Goal: Transaction & Acquisition: Book appointment/travel/reservation

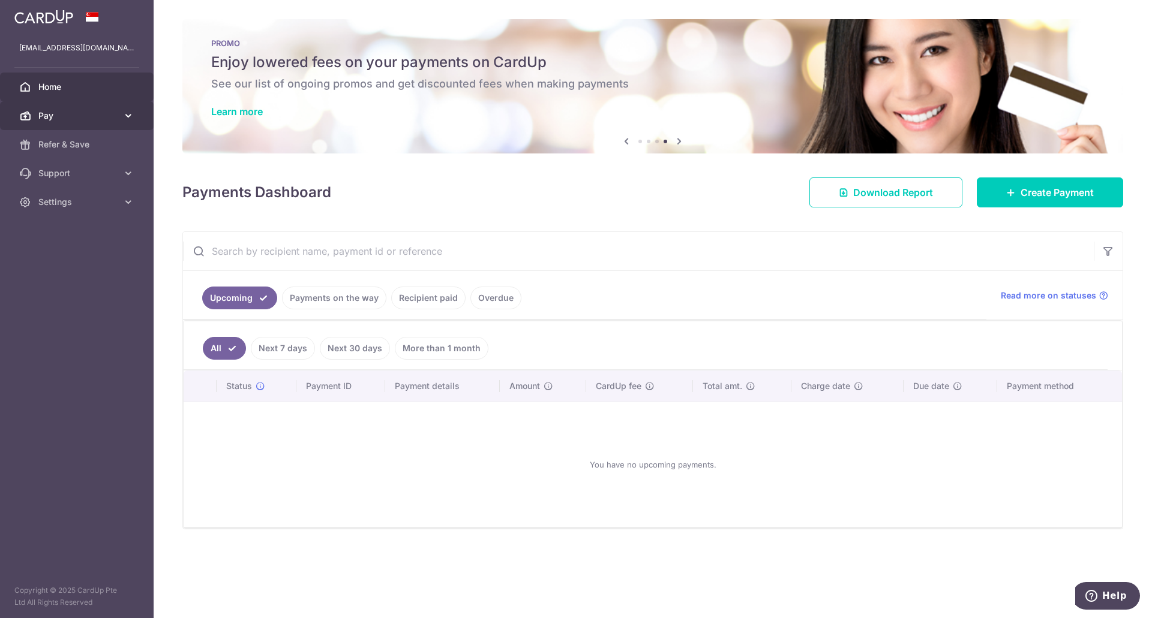
click at [98, 113] on span "Pay" at bounding box center [77, 116] width 79 height 12
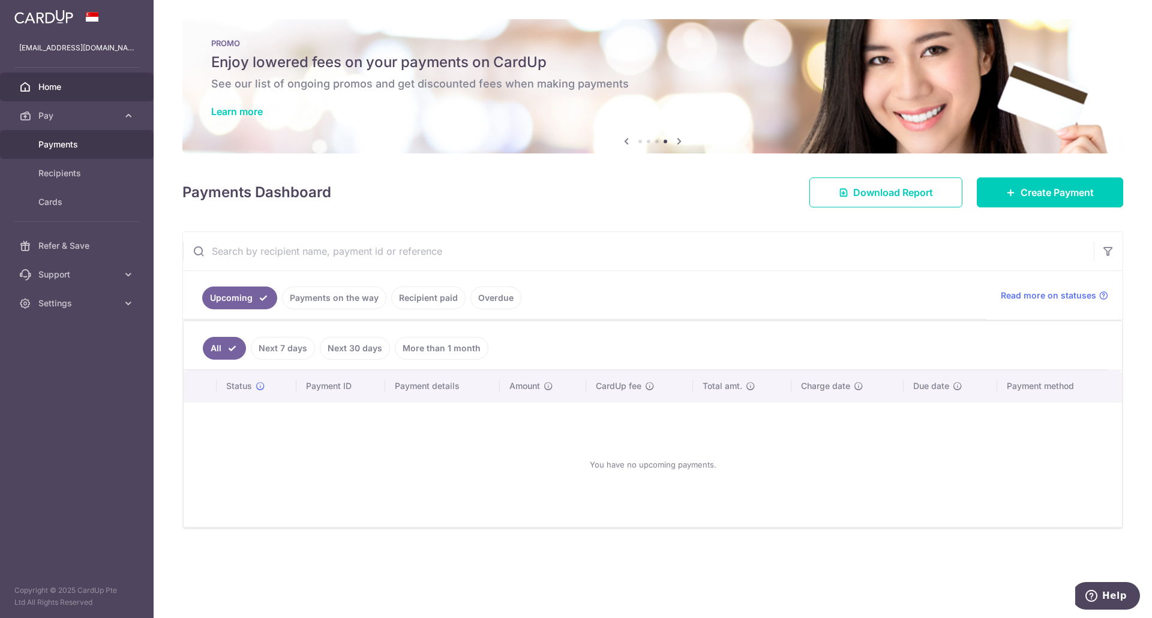
click at [75, 145] on span "Payments" at bounding box center [77, 145] width 79 height 12
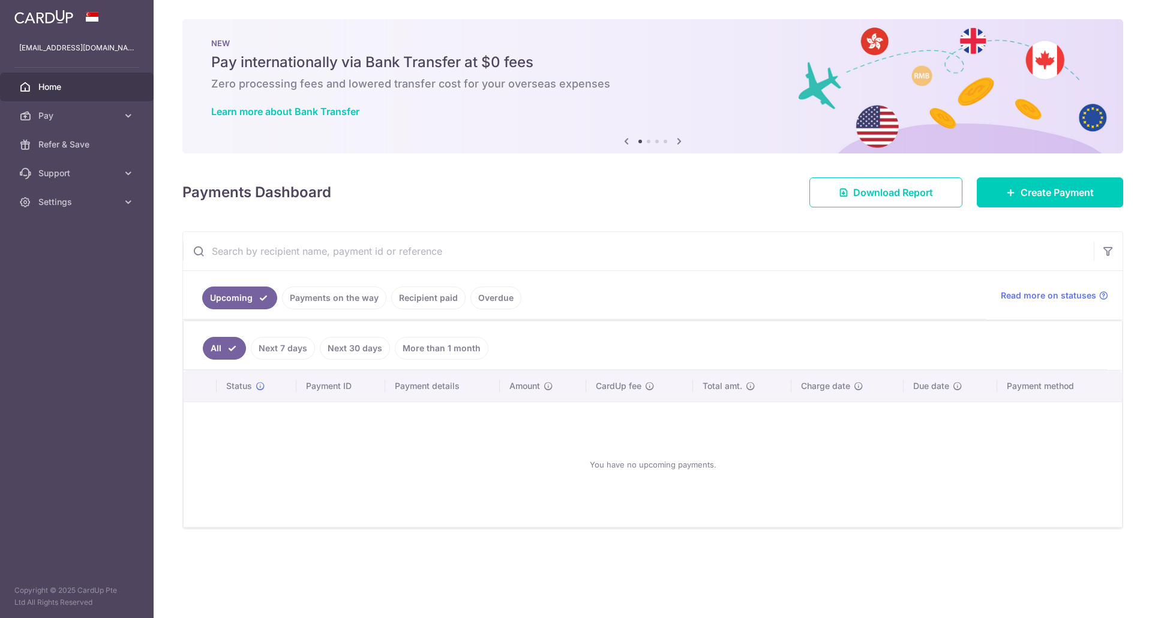
click at [410, 298] on link "Recipient paid" at bounding box center [428, 298] width 74 height 23
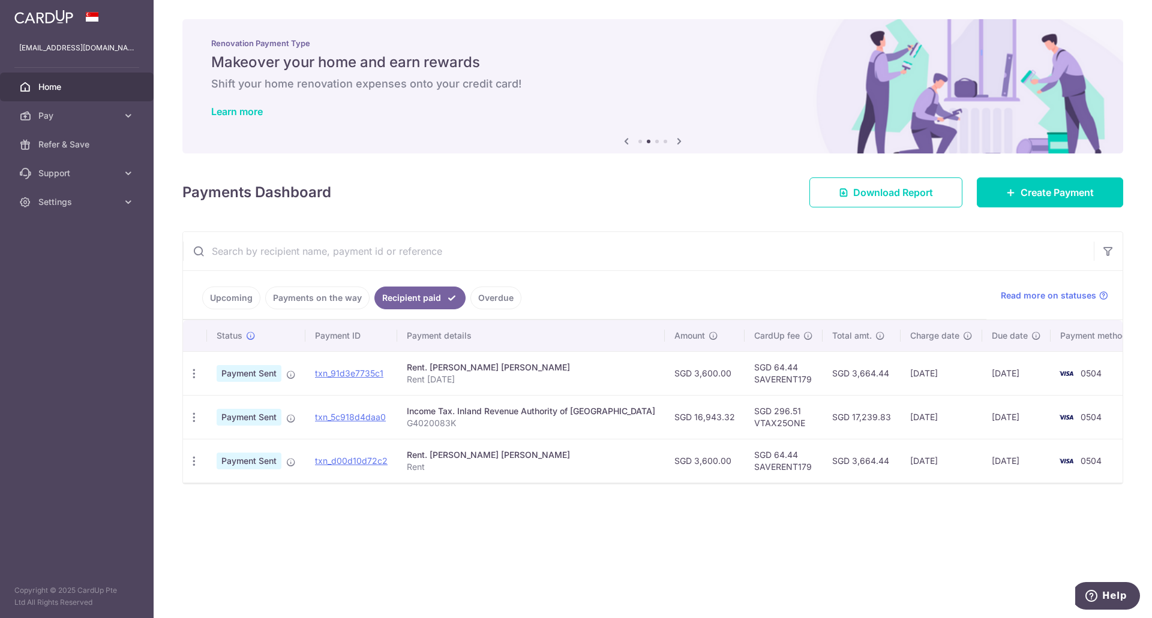
click at [235, 297] on link "Upcoming" at bounding box center [231, 298] width 58 height 23
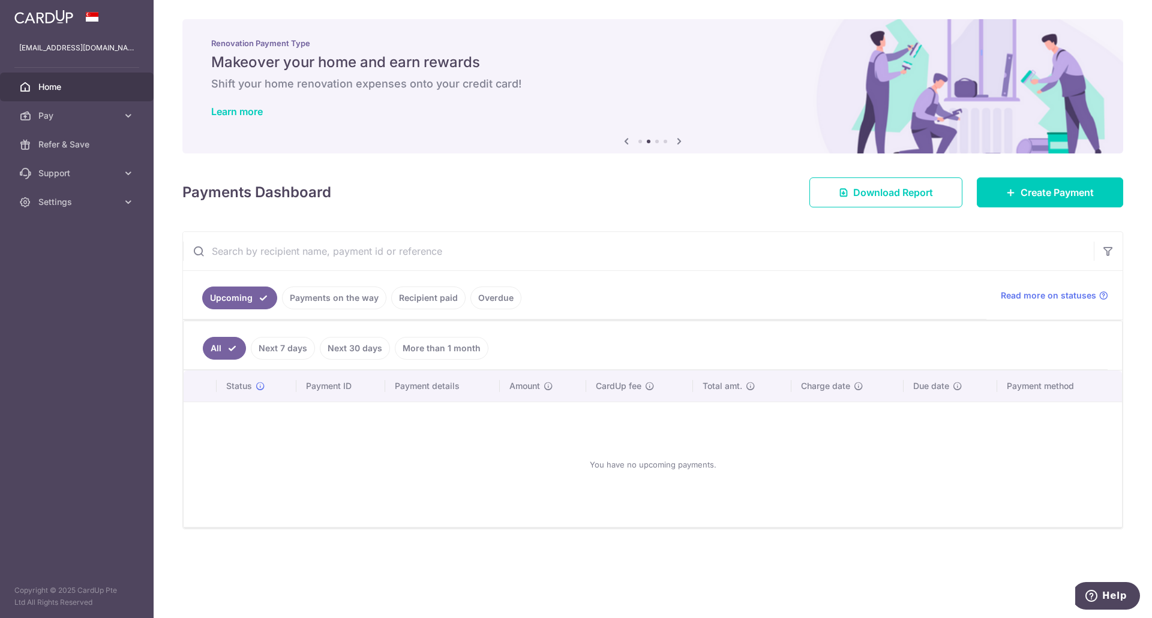
click at [493, 302] on link "Overdue" at bounding box center [495, 298] width 51 height 23
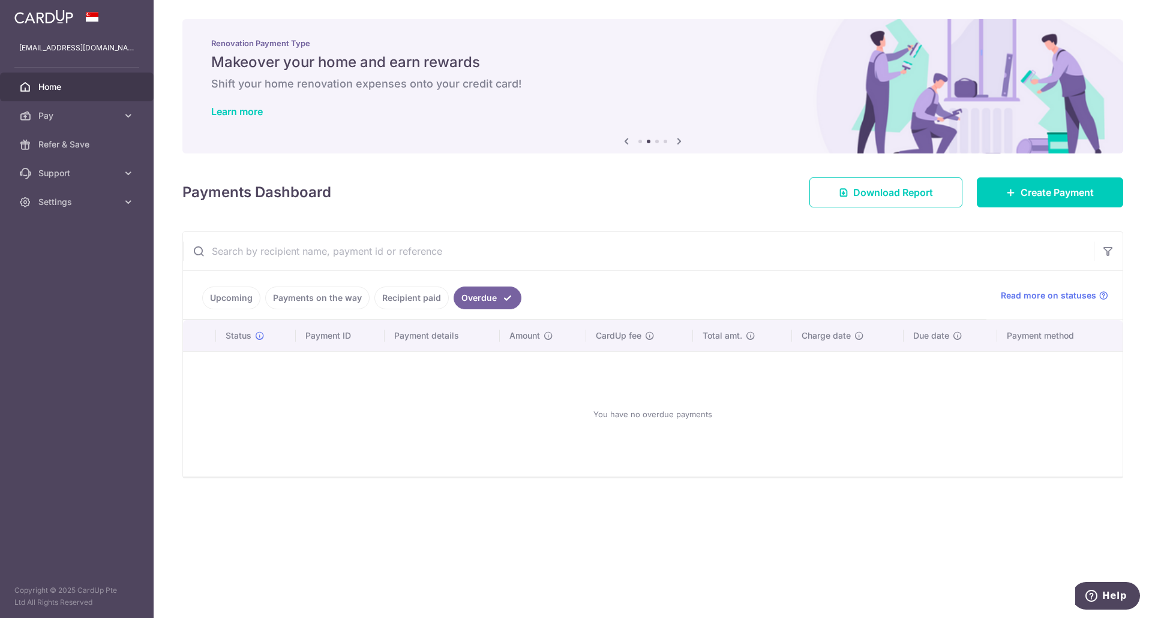
click at [419, 296] on link "Recipient paid" at bounding box center [411, 298] width 74 height 23
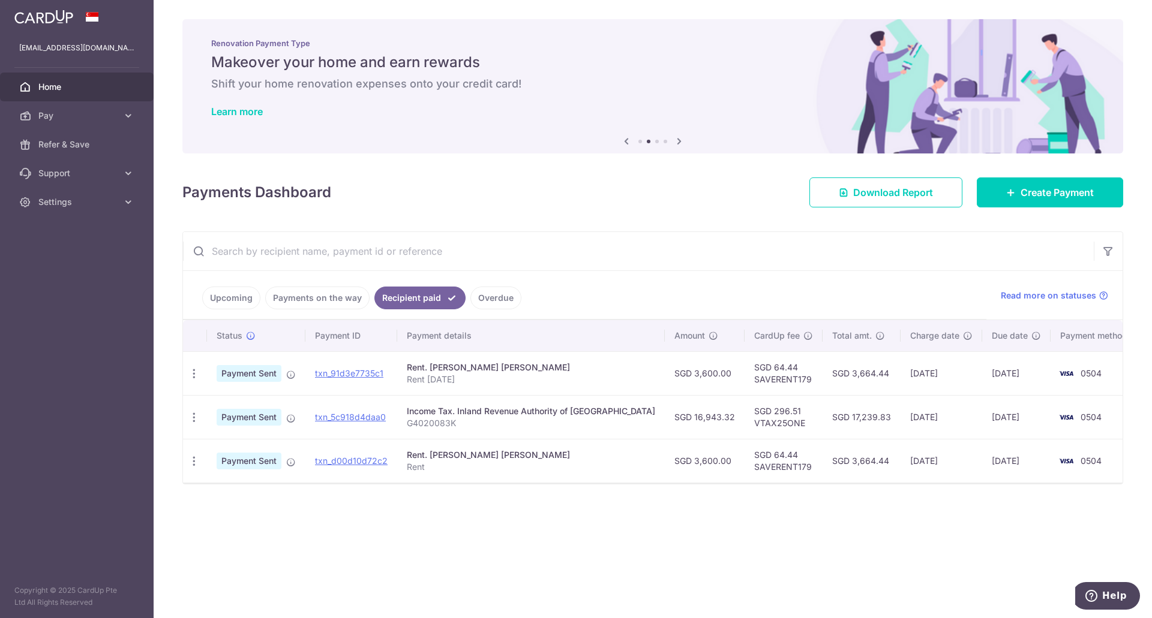
click at [332, 300] on link "Payments on the way" at bounding box center [317, 298] width 104 height 23
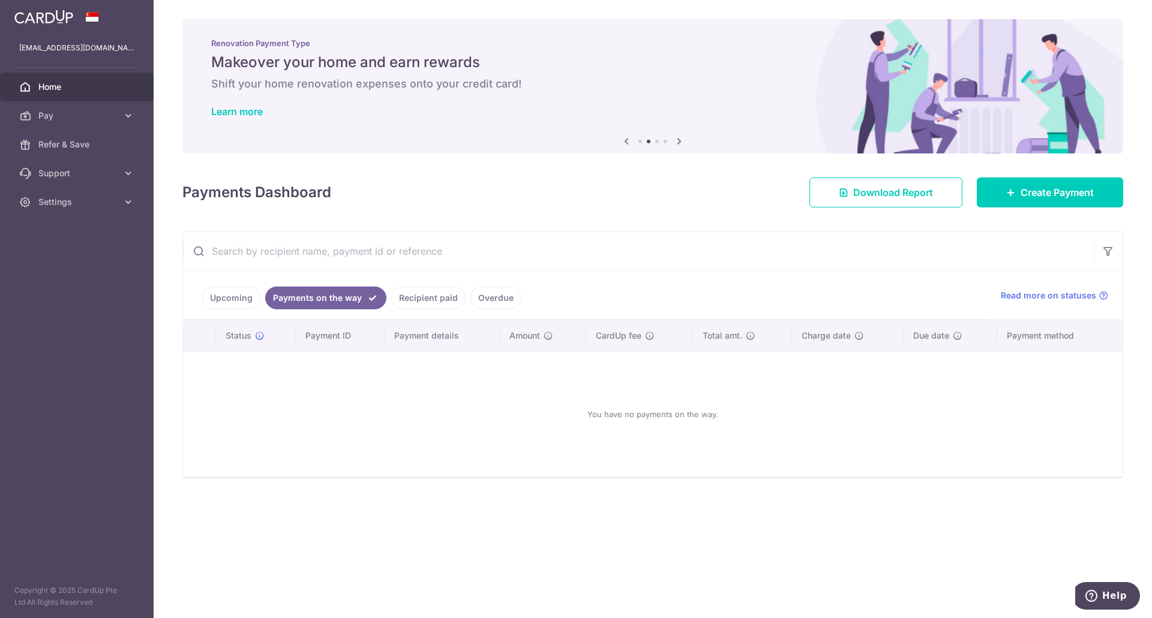
click at [242, 299] on link "Upcoming" at bounding box center [231, 298] width 58 height 23
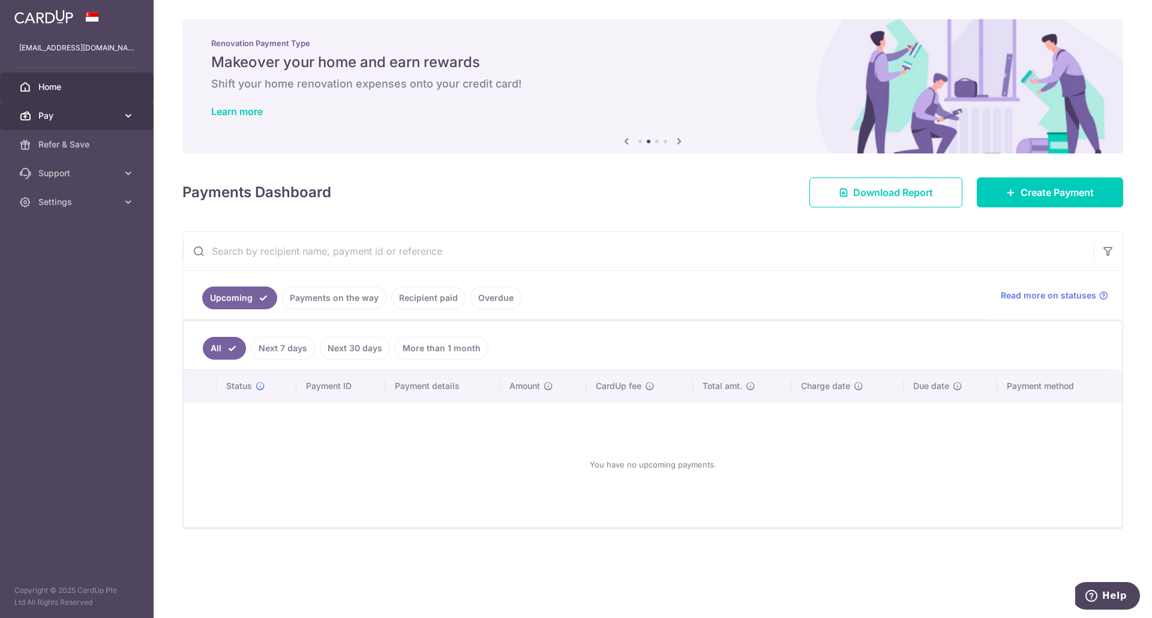
click at [67, 113] on span "Pay" at bounding box center [77, 116] width 79 height 12
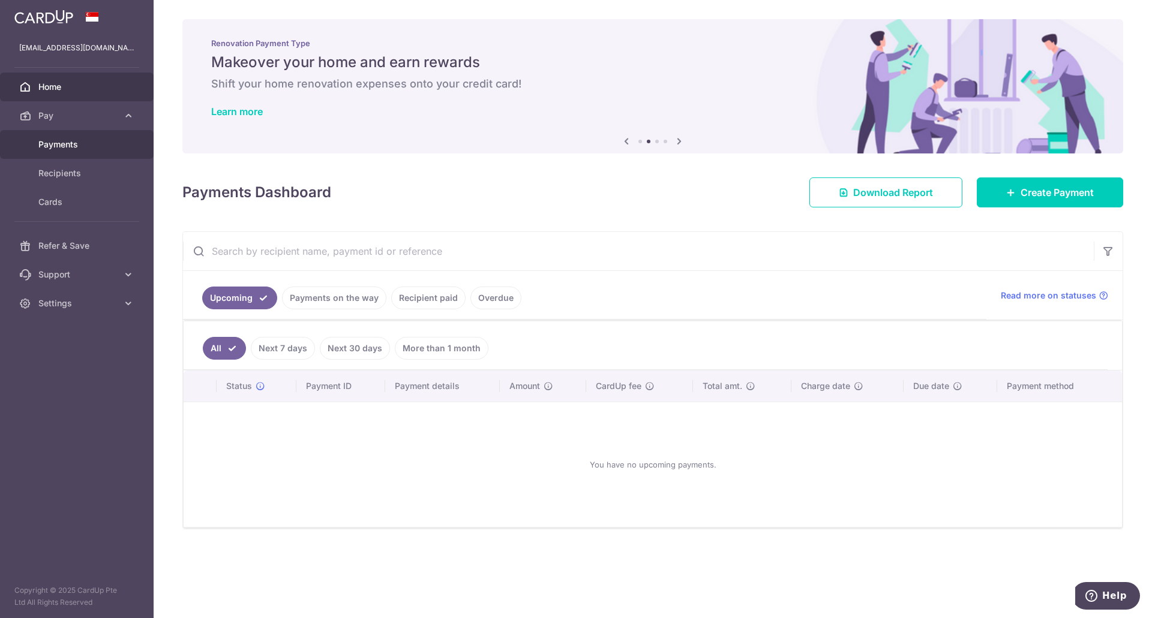
click at [59, 145] on span "Payments" at bounding box center [77, 145] width 79 height 12
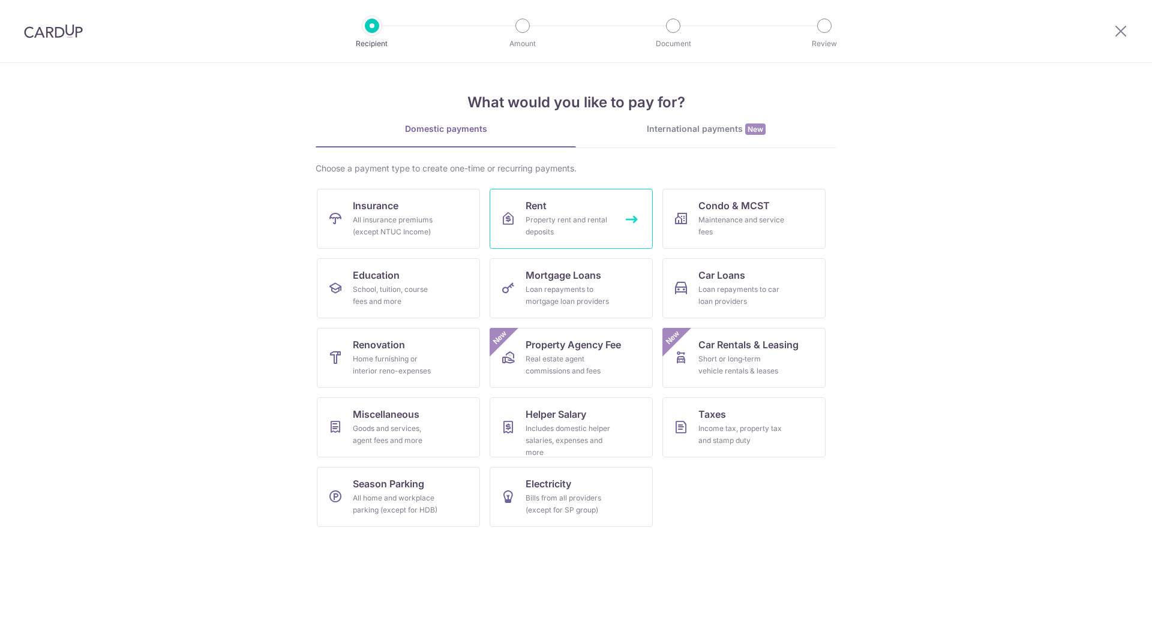
click at [562, 216] on div "Property rent and rental deposits" at bounding box center [568, 226] width 86 height 24
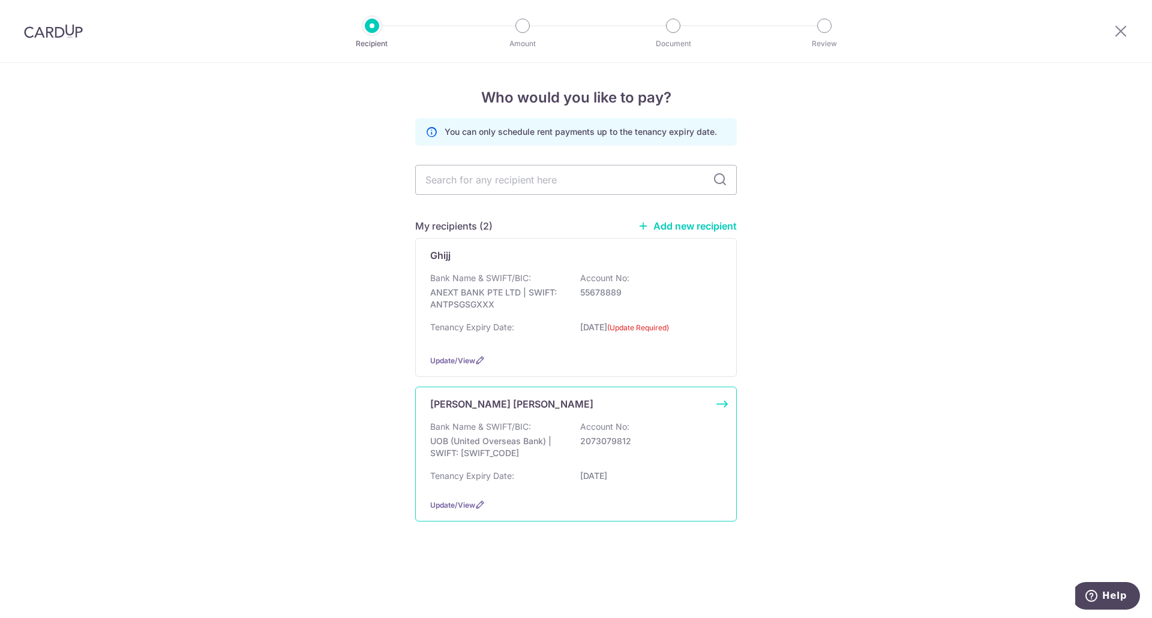
click at [486, 421] on p "Bank Name & SWIFT/BIC:" at bounding box center [480, 427] width 101 height 12
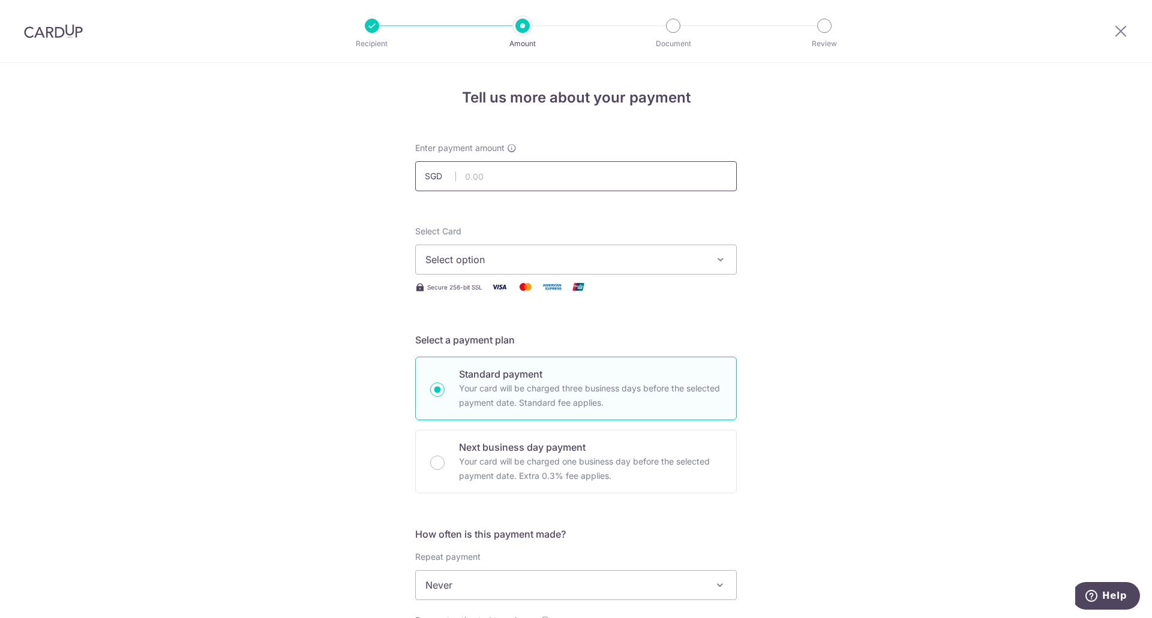
click at [471, 173] on input "text" at bounding box center [576, 176] width 322 height 30
type input "3,600.00"
click at [513, 264] on span "Select option" at bounding box center [565, 260] width 280 height 14
click at [481, 335] on link "**** 0504" at bounding box center [576, 345] width 320 height 29
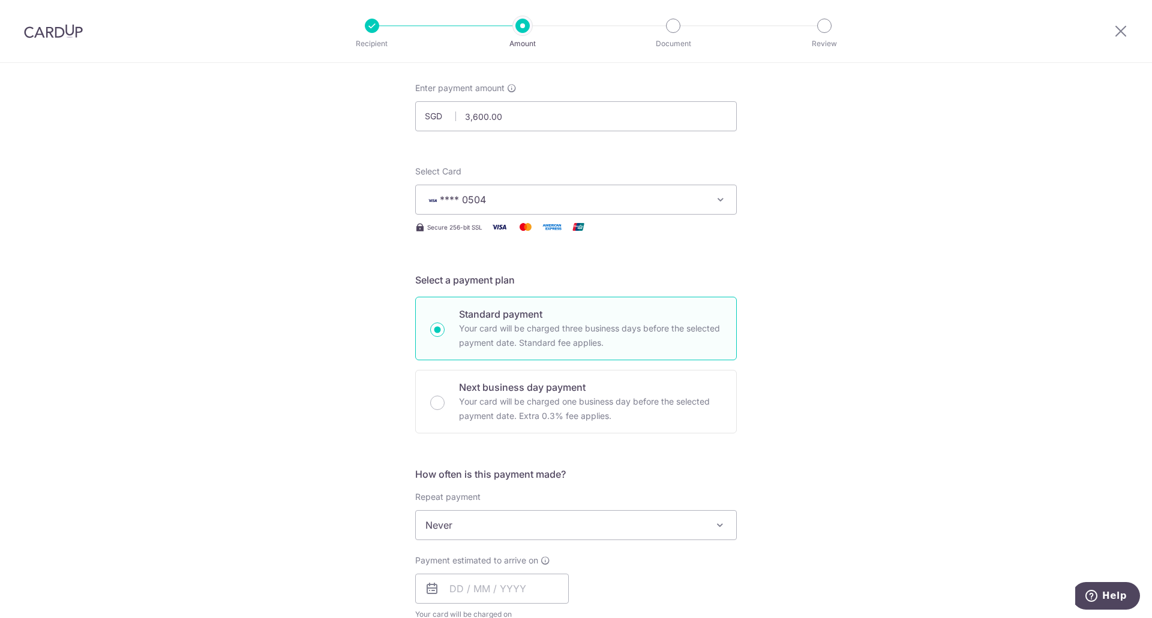
scroll to position [120, 0]
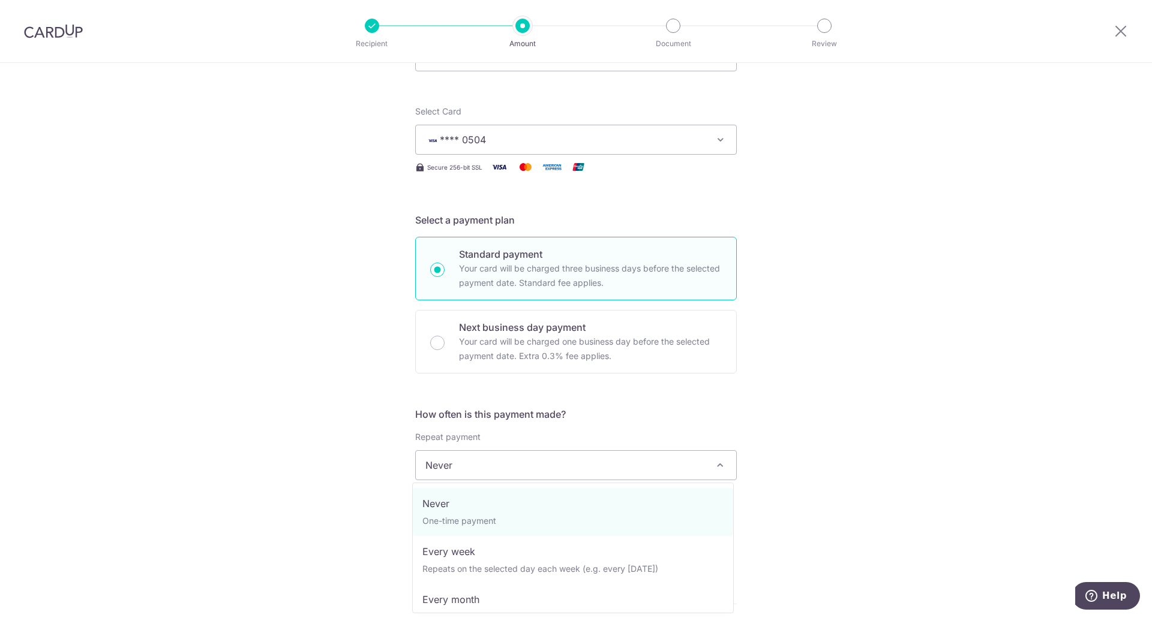
click at [486, 467] on span "Never" at bounding box center [576, 465] width 320 height 29
select select "3"
type input "31/08/2026"
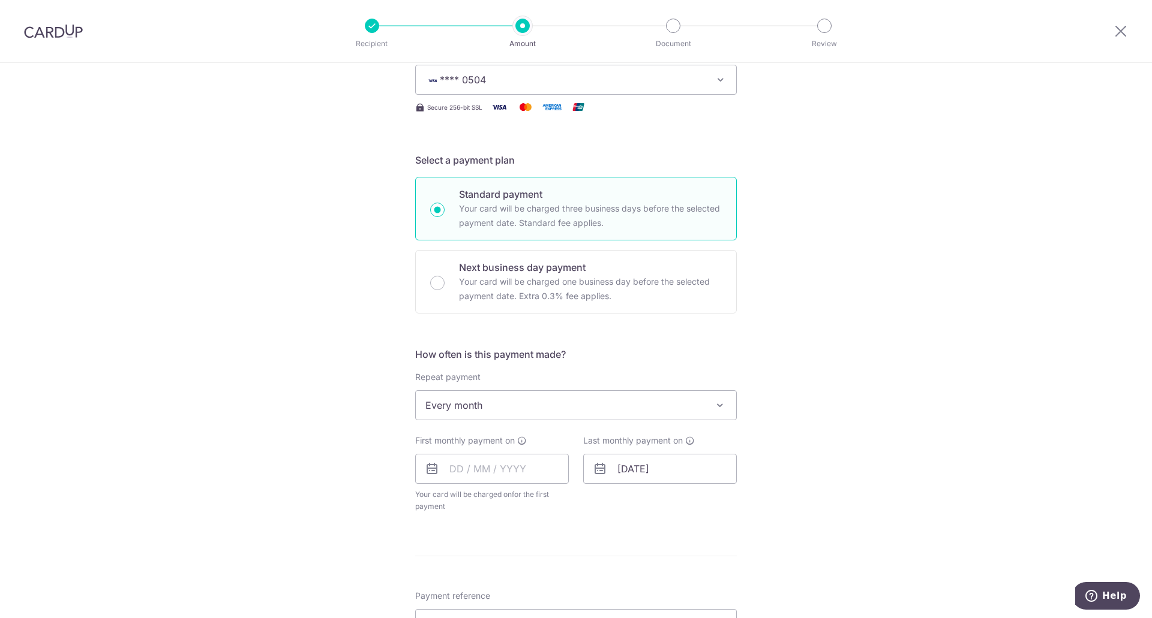
scroll to position [240, 0]
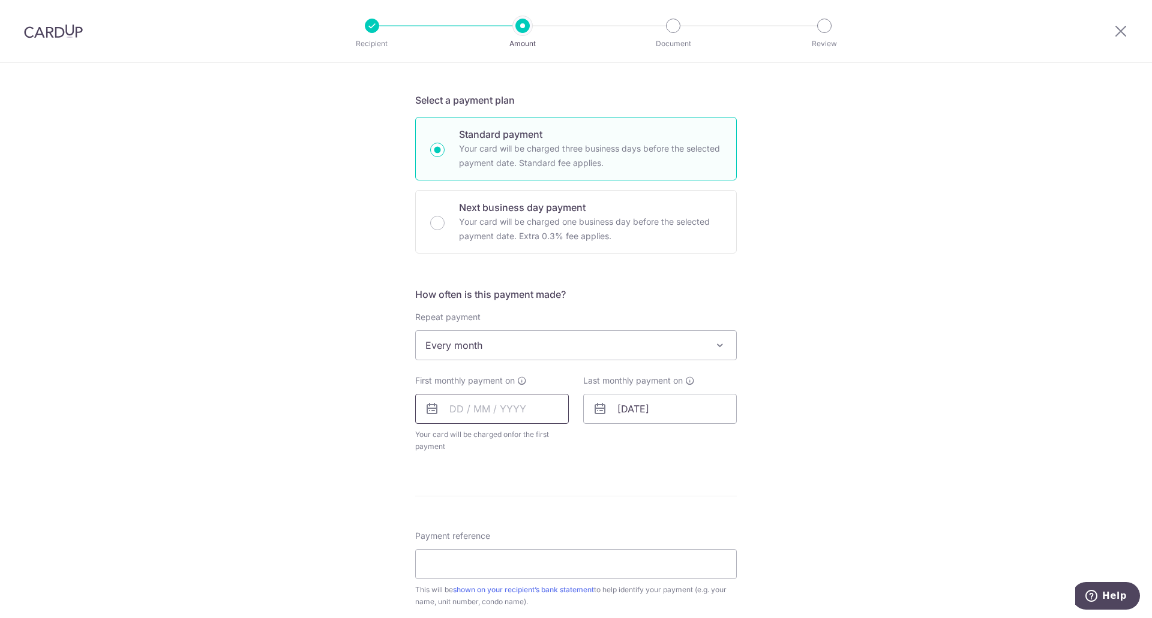
click at [452, 408] on input "text" at bounding box center [492, 409] width 154 height 30
click at [533, 566] on link "23" at bounding box center [535, 566] width 19 height 19
type input "[DATE]"
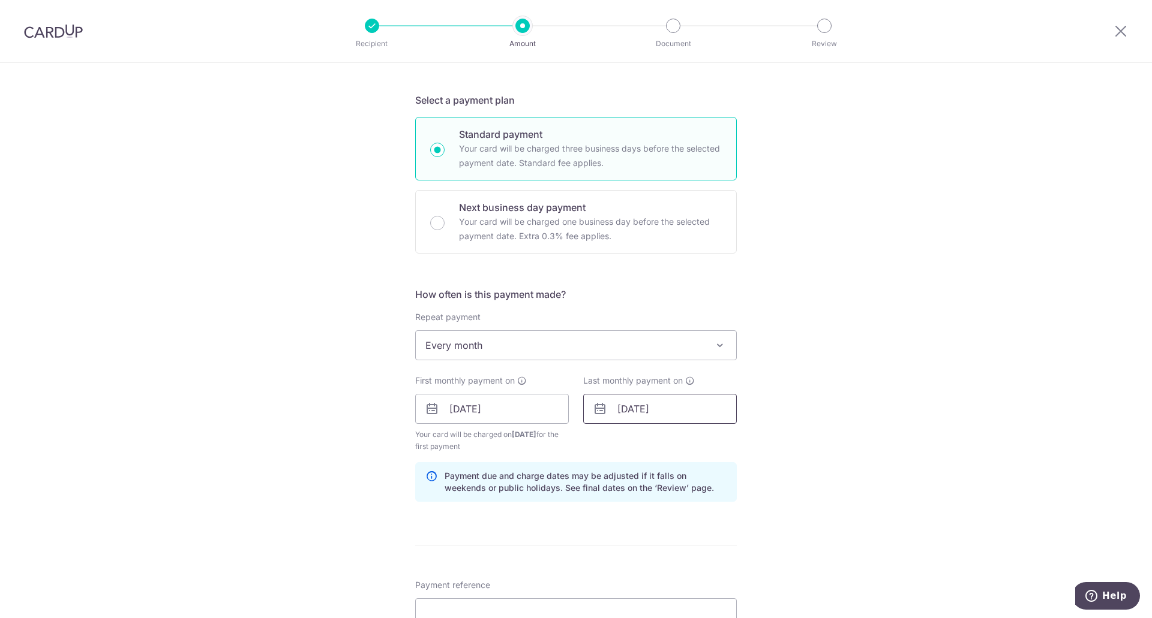
click at [675, 411] on input "31/08/2026" at bounding box center [660, 409] width 154 height 30
click at [651, 443] on select "Jan Feb Mar Apr May Jun Jul Aug Sep Oct Nov Dec" at bounding box center [651, 442] width 32 height 10
click at [698, 437] on select "2025 2026 2027 2028 2029 2030 2031 2032 2033 2034 2035" at bounding box center [707, 442] width 32 height 10
click at [644, 441] on select "Oct Nov Dec" at bounding box center [651, 442] width 32 height 10
click at [653, 567] on link "23" at bounding box center [655, 566] width 19 height 19
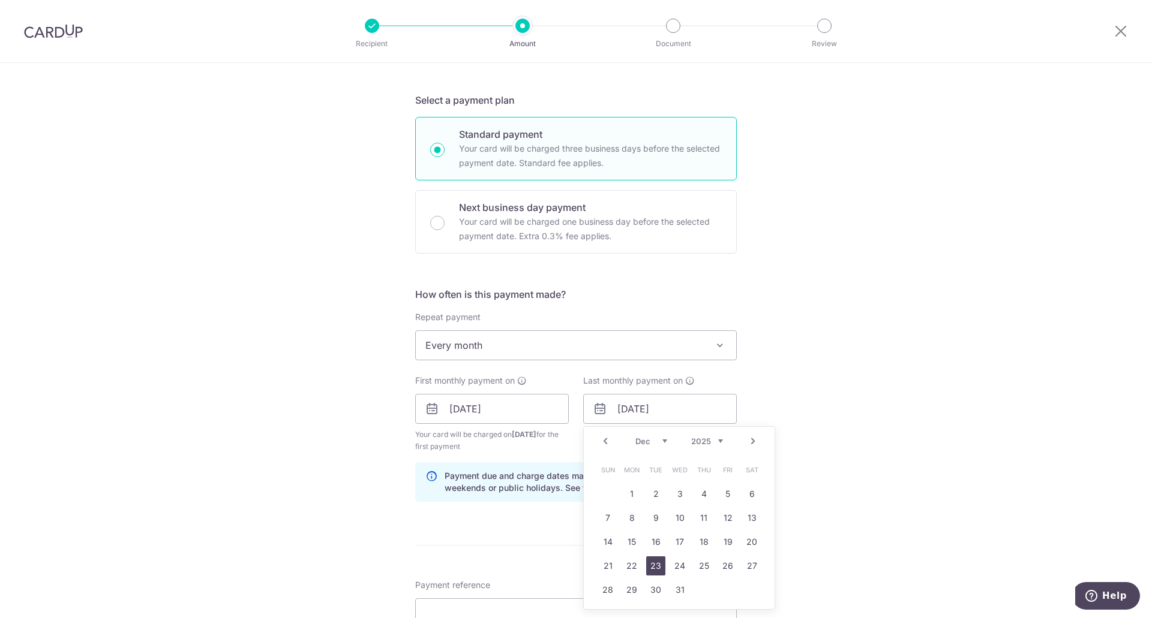
type input "23/12/2025"
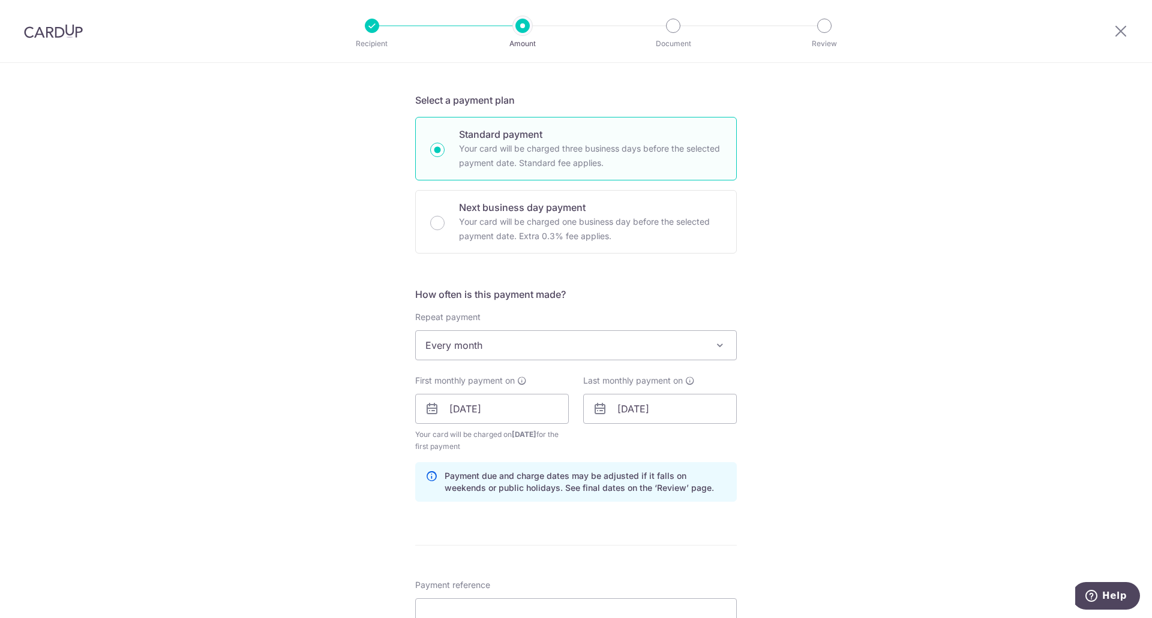
scroll to position [300, 0]
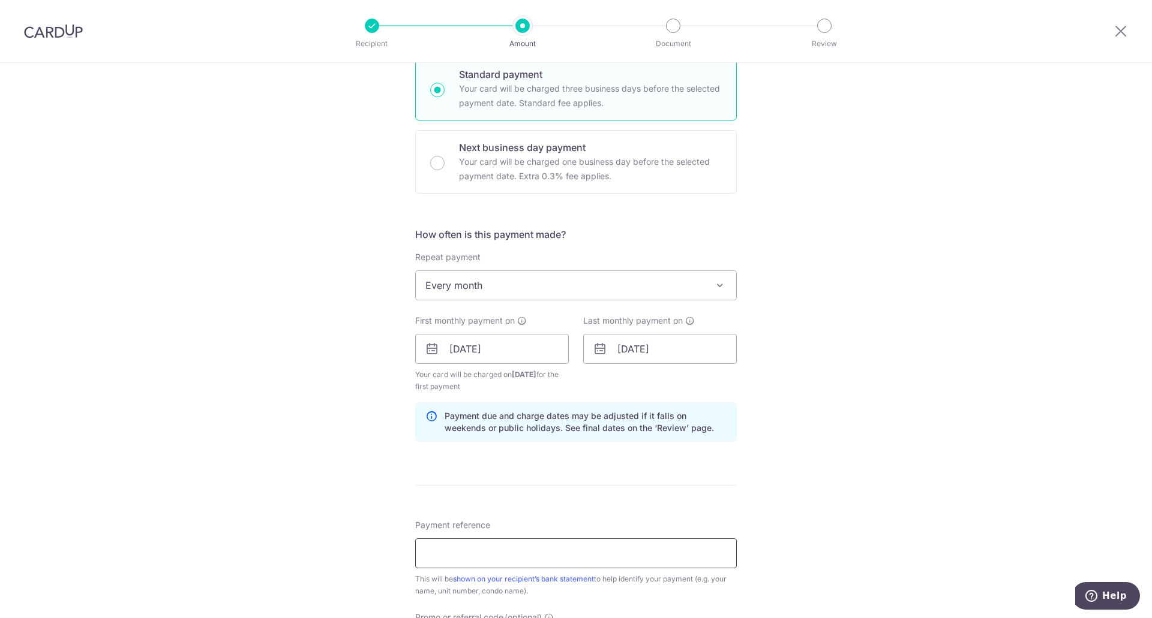
click at [464, 551] on input "Payment reference" at bounding box center [576, 554] width 322 height 30
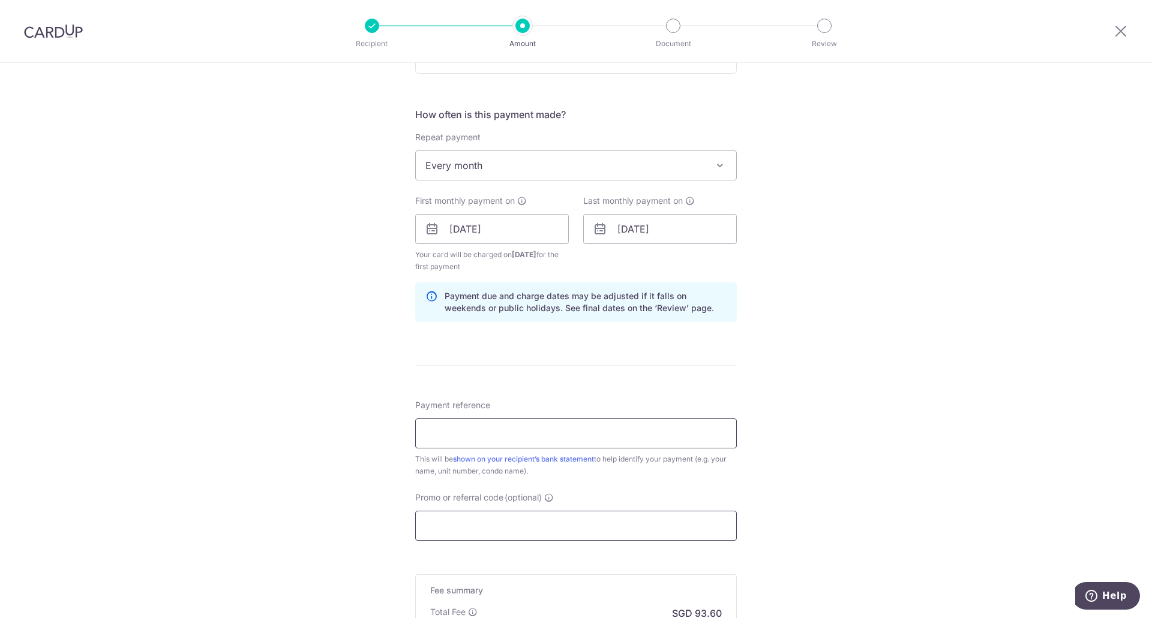
scroll to position [480, 0]
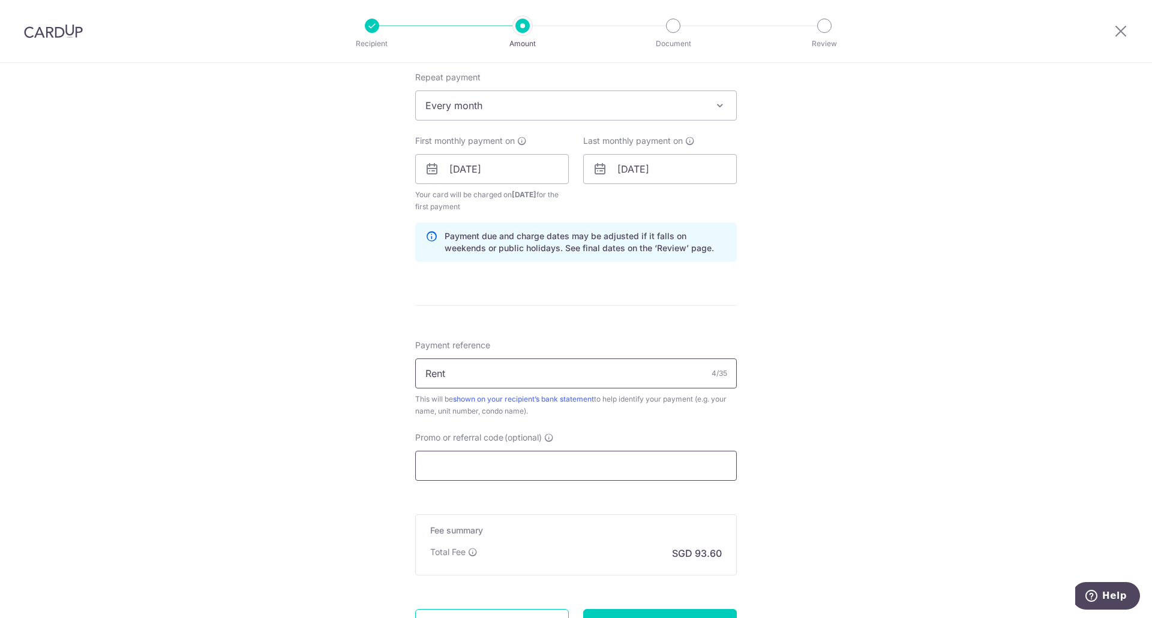
type input "Rent"
click at [495, 468] on input "Promo or referral code (optional)" at bounding box center [576, 466] width 322 height 30
click at [467, 379] on input "Rent" at bounding box center [576, 374] width 322 height 30
click at [456, 461] on input "Promo or referral code (optional)" at bounding box center [576, 466] width 322 height 30
paste input "SAVERENT179"
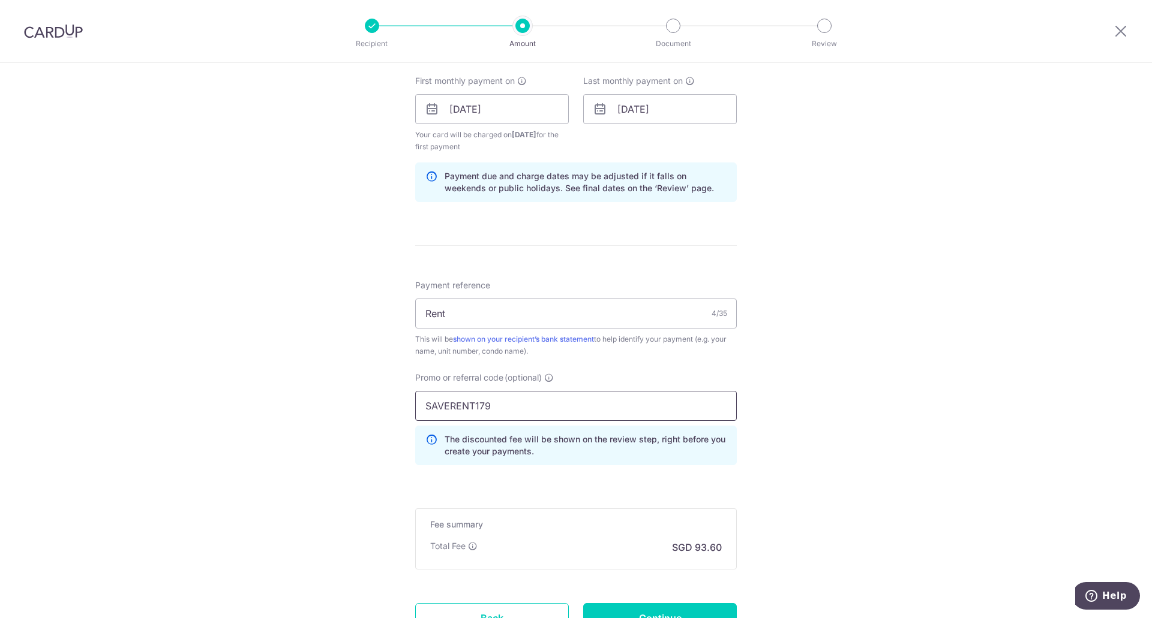
scroll to position [600, 0]
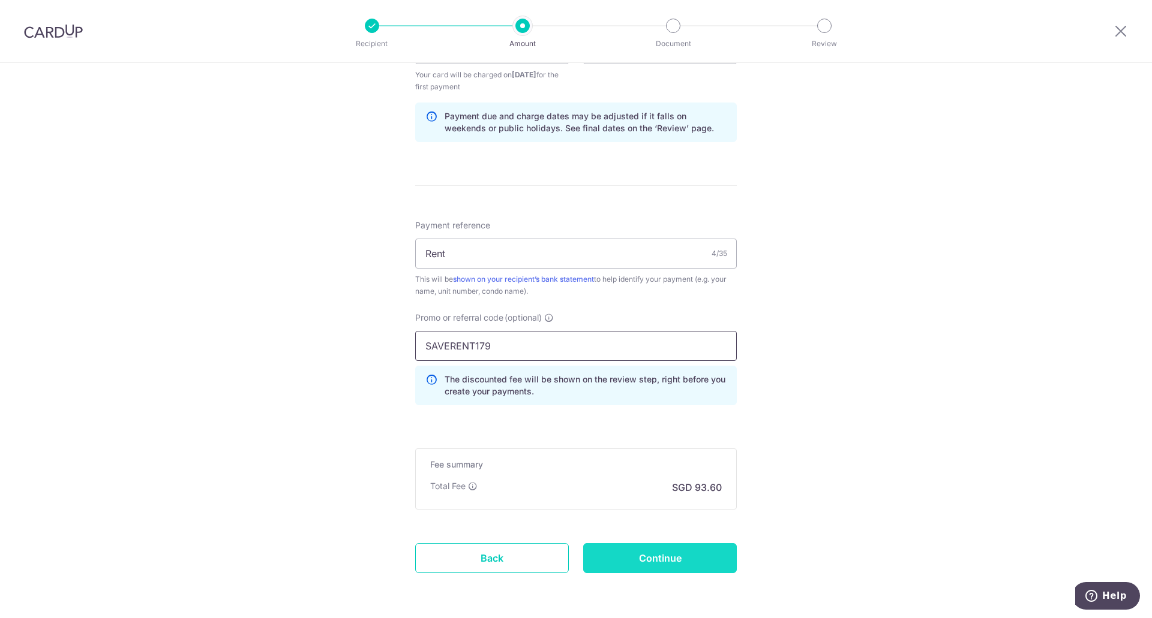
type input "SAVERENT179"
click at [638, 557] on input "Continue" at bounding box center [660, 558] width 154 height 30
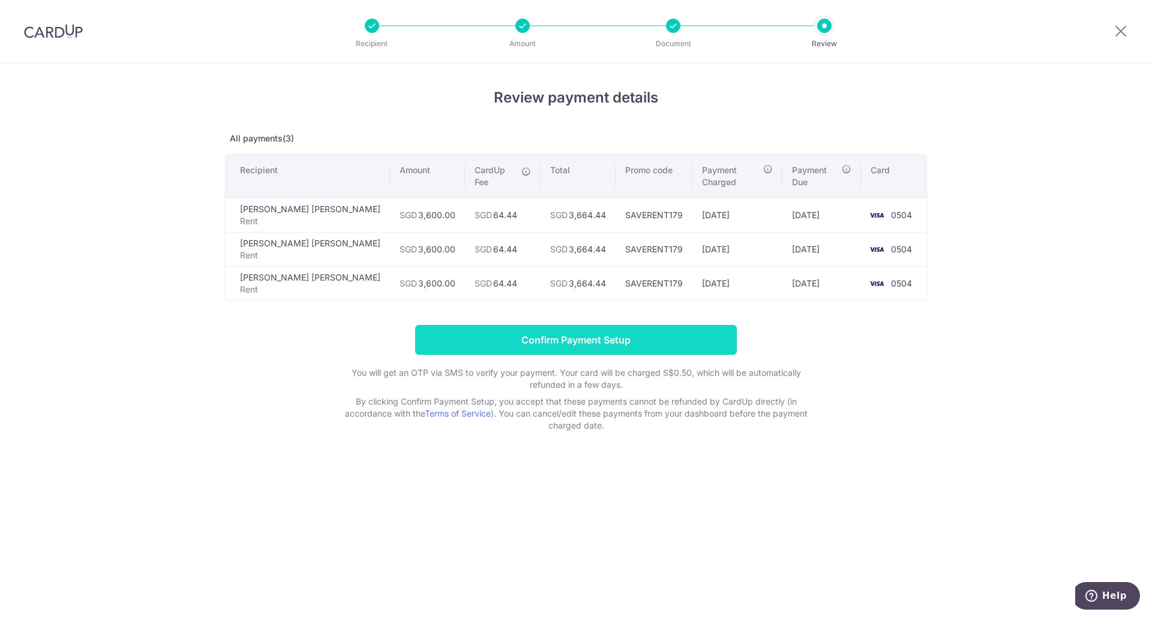
click at [545, 329] on input "Confirm Payment Setup" at bounding box center [576, 340] width 322 height 30
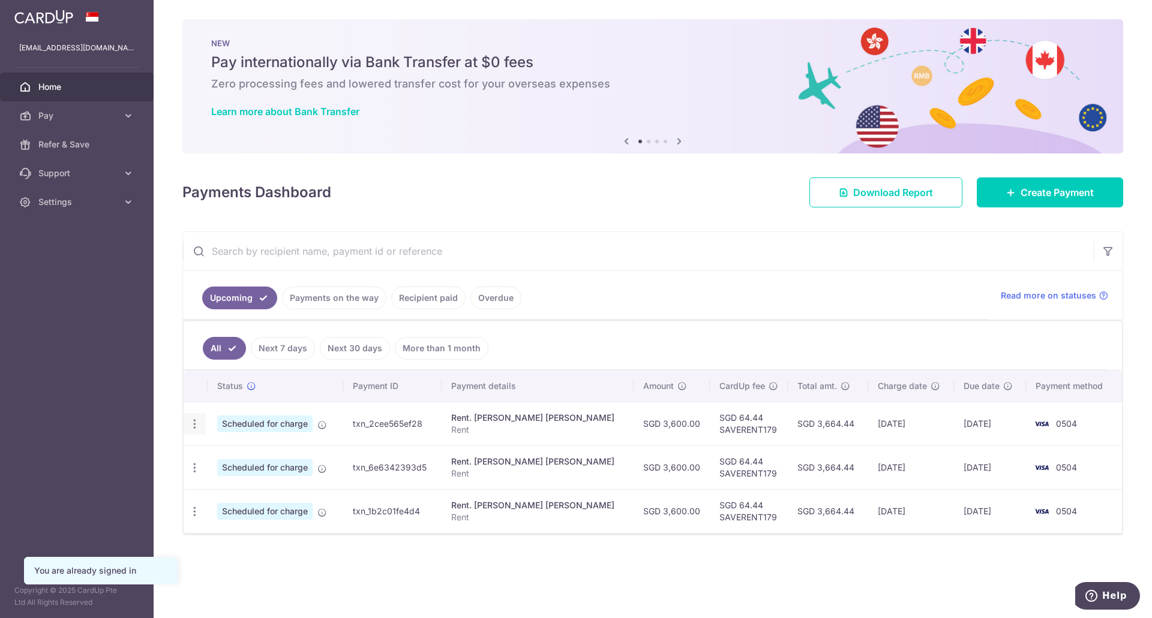
click at [198, 424] on icon "button" at bounding box center [194, 424] width 13 height 13
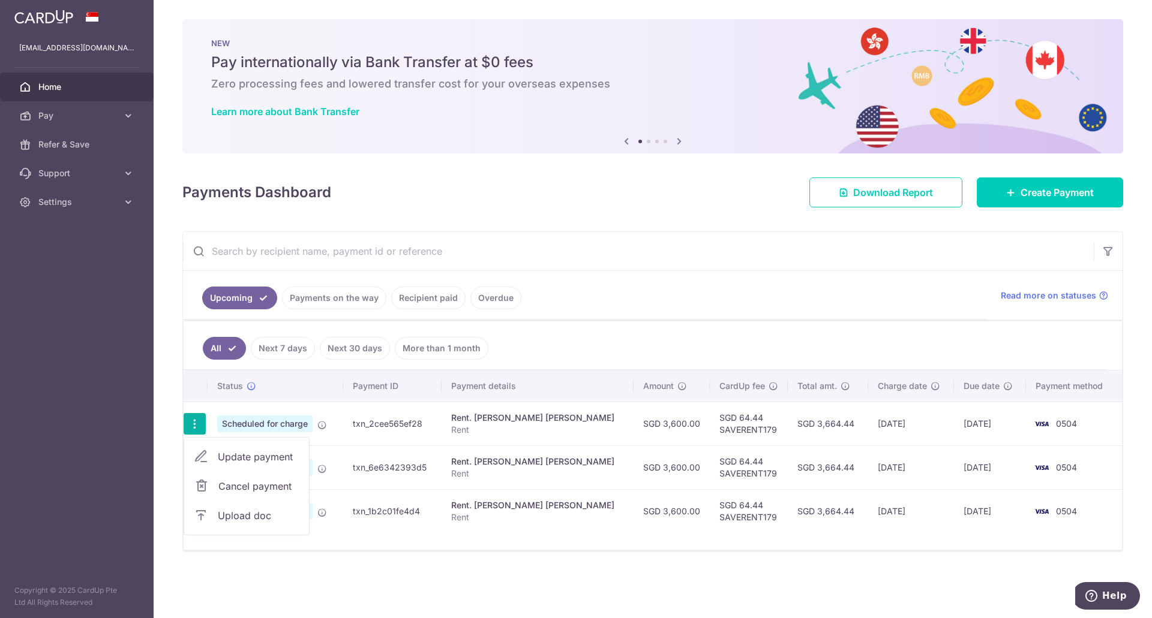
click at [238, 457] on span "Update payment" at bounding box center [259, 457] width 82 height 14
radio input "true"
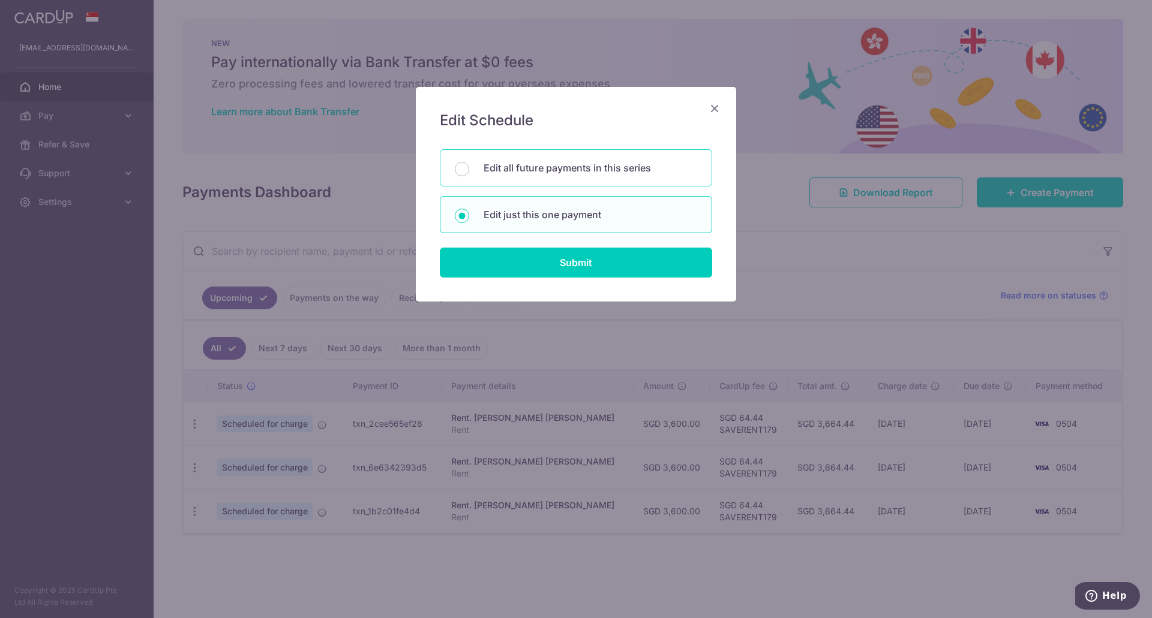
click at [534, 170] on p "Edit all future payments in this series" at bounding box center [590, 168] width 214 height 14
click at [469, 170] on input "Edit all future payments in this series" at bounding box center [462, 169] width 14 height 14
radio input "true"
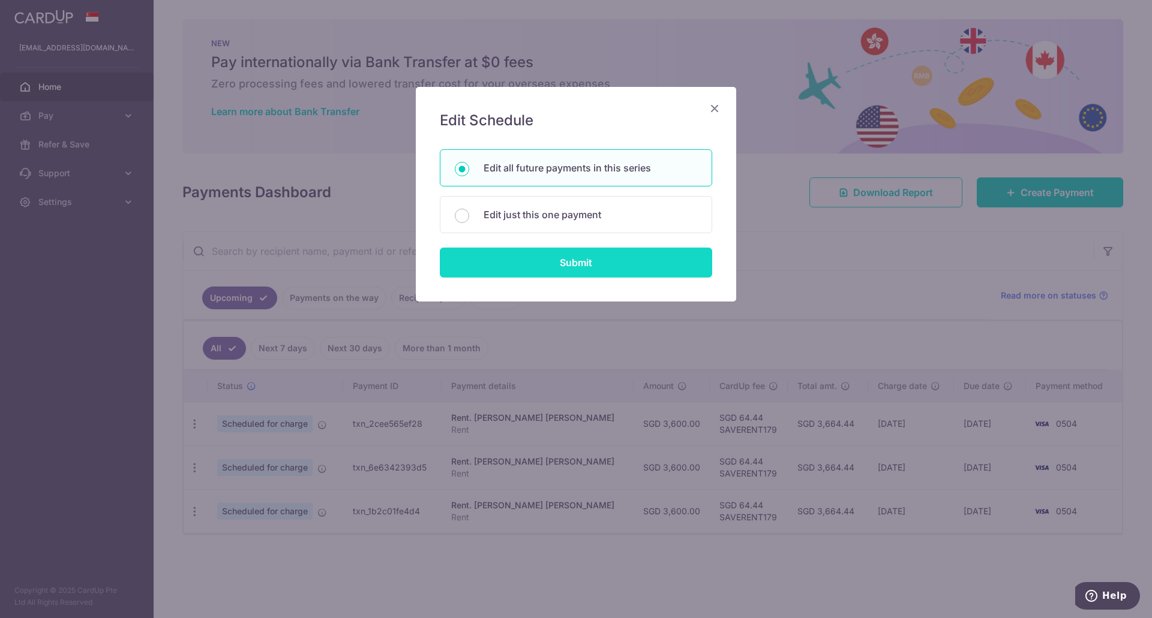
click at [554, 269] on input "Submit" at bounding box center [576, 263] width 272 height 30
radio input "true"
type input "3,600.00"
type input "Rent"
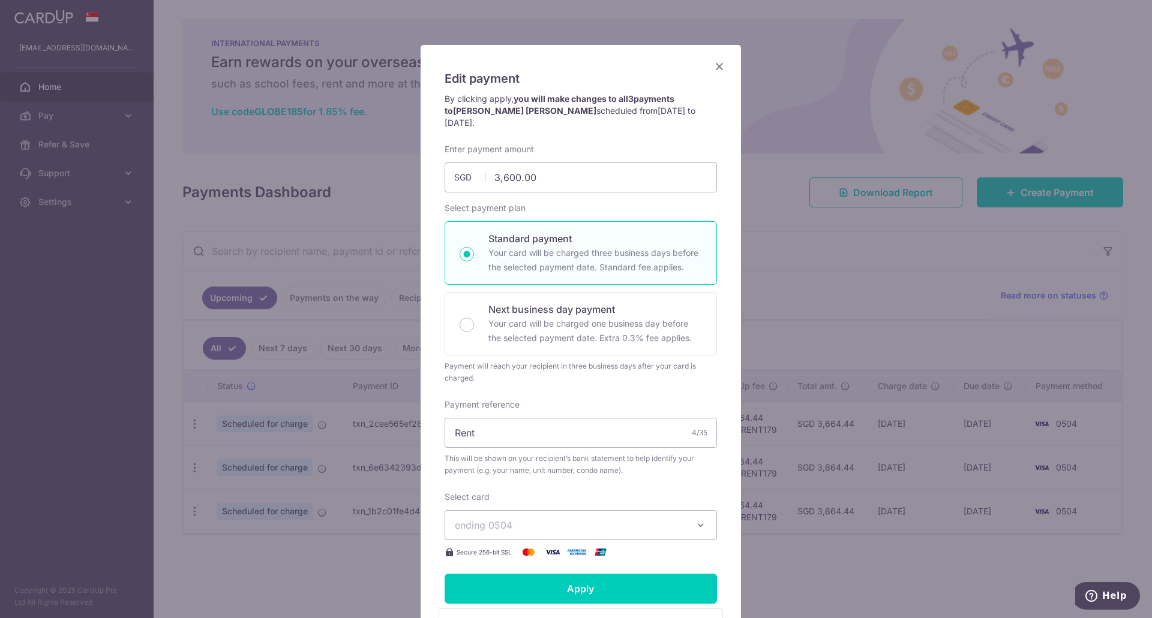
scroll to position [282, 0]
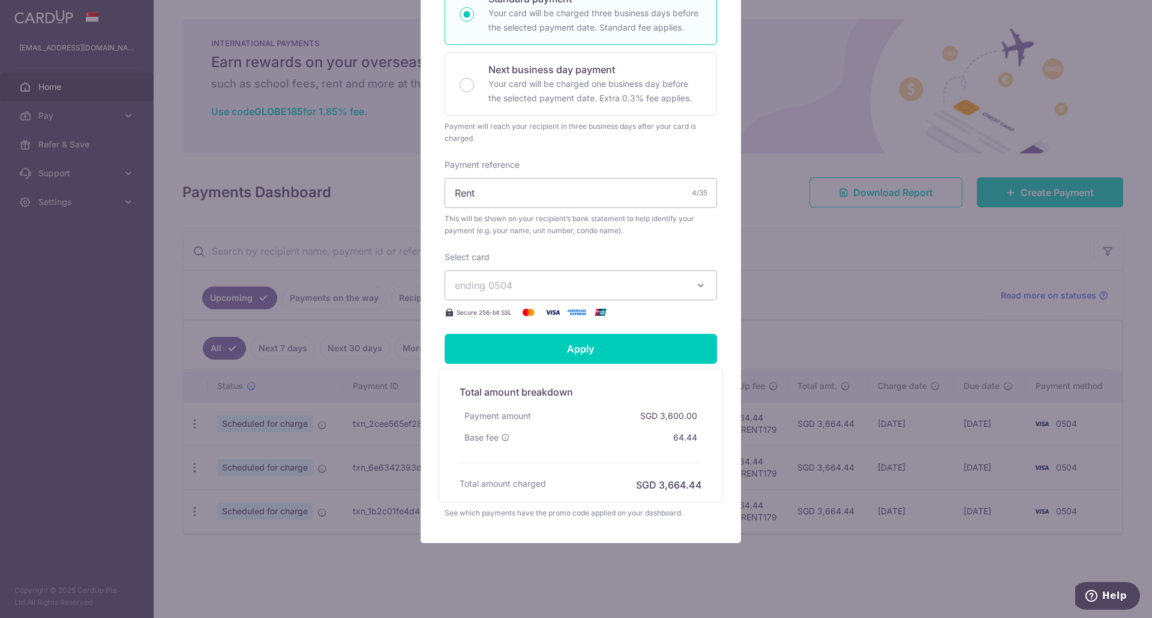
click at [858, 269] on div "Edit payment By clicking apply, you will make changes to all 3 payments to Lee …" at bounding box center [576, 309] width 1152 height 618
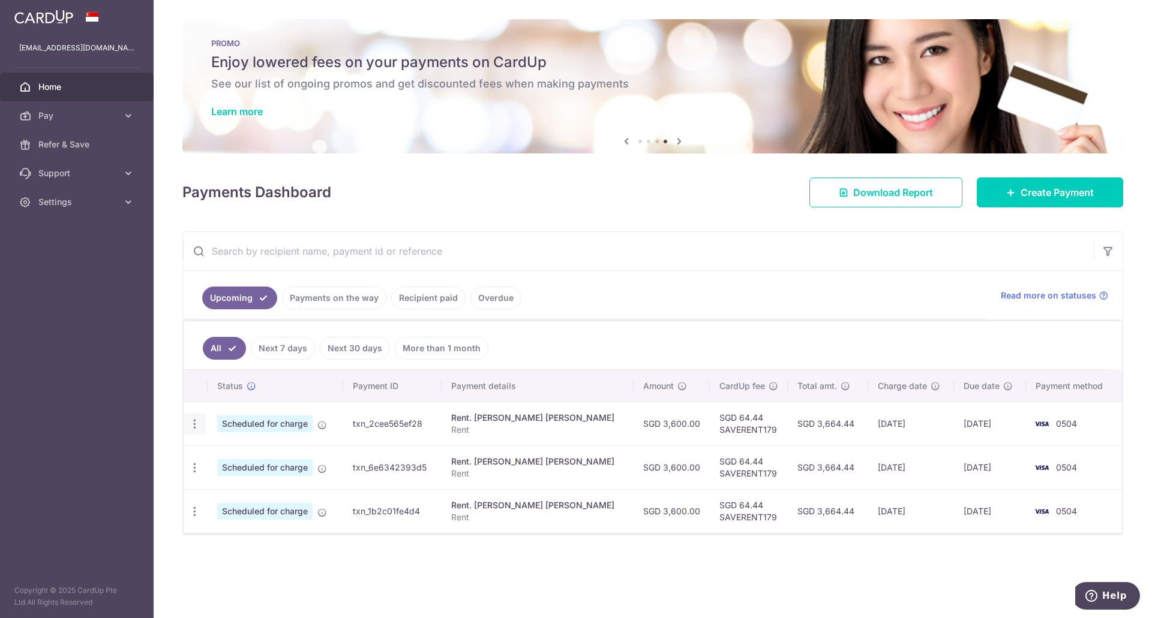
click at [196, 423] on icon "button" at bounding box center [194, 424] width 13 height 13
click at [250, 450] on span "Update payment" at bounding box center [259, 457] width 82 height 14
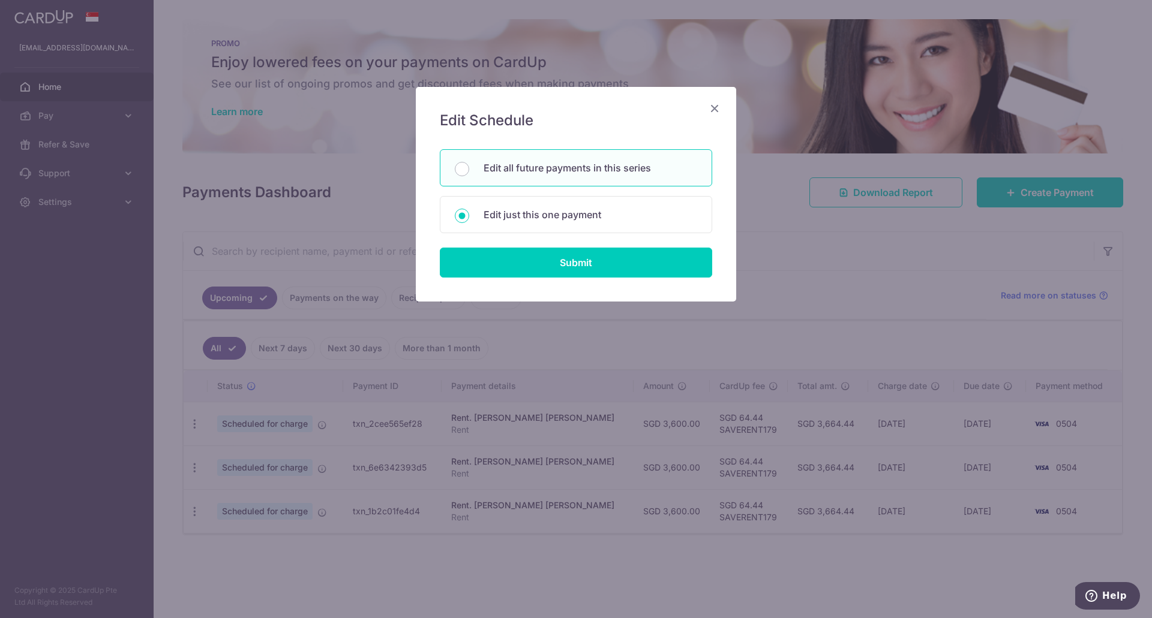
click at [512, 172] on p "Edit all future payments in this series" at bounding box center [590, 168] width 214 height 14
click at [469, 172] on input "Edit all future payments in this series" at bounding box center [462, 169] width 14 height 14
click at [494, 226] on div "Edit just this one payment" at bounding box center [576, 214] width 272 height 37
radio input "false"
radio input "true"
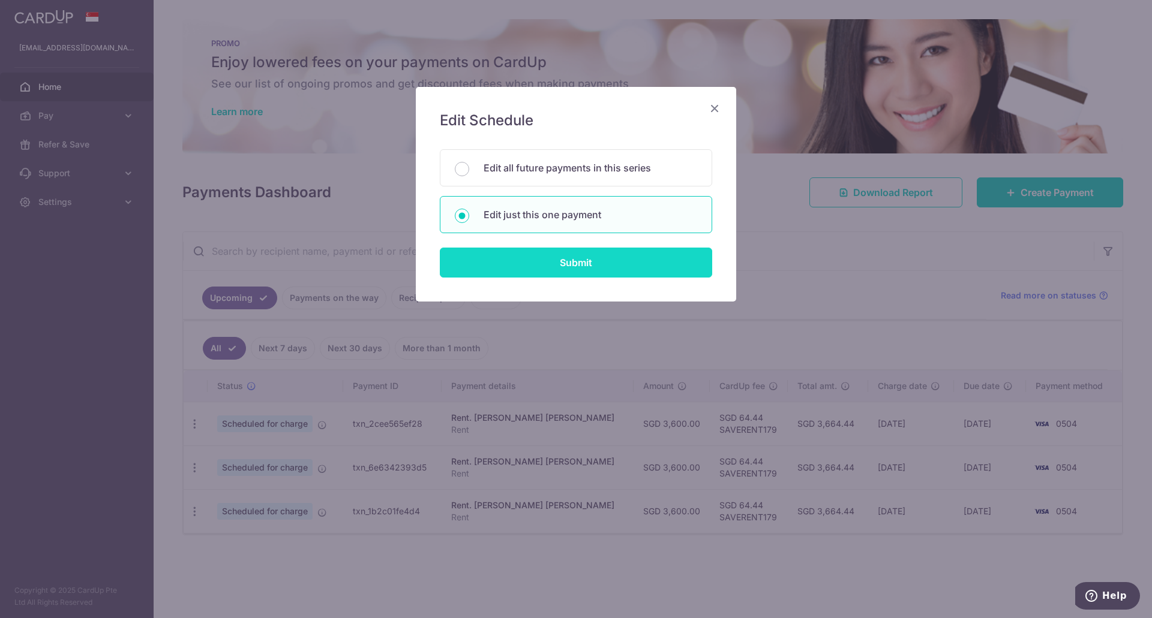
click at [527, 260] on input "Submit" at bounding box center [576, 263] width 272 height 30
radio input "true"
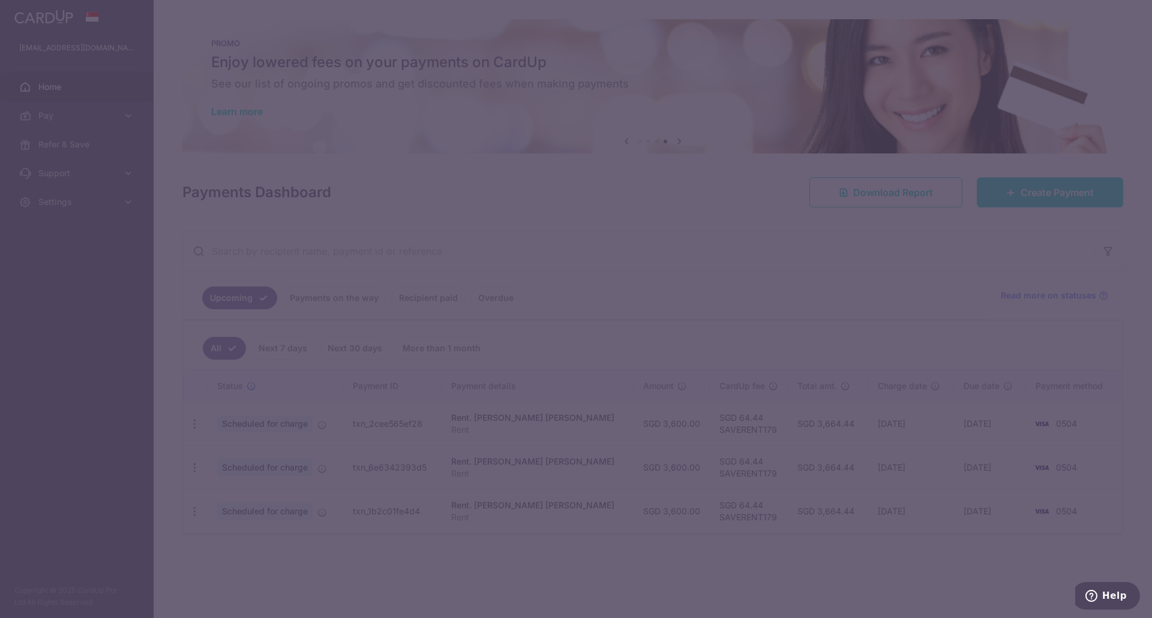
scroll to position [0, 0]
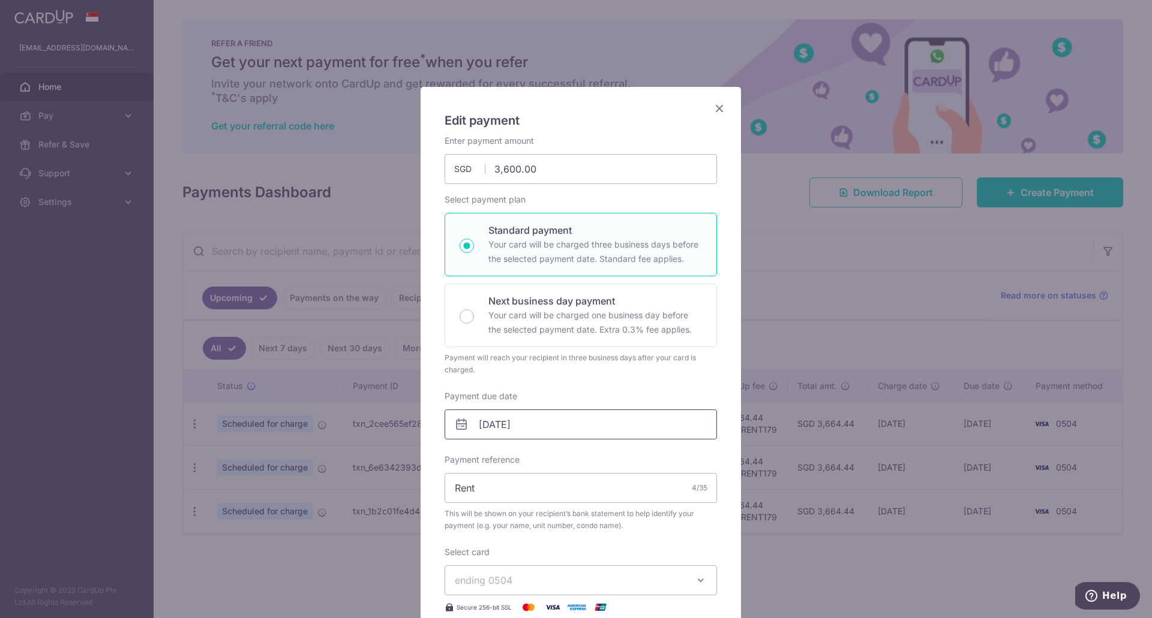
click at [485, 429] on input "[DATE]" at bounding box center [580, 425] width 272 height 30
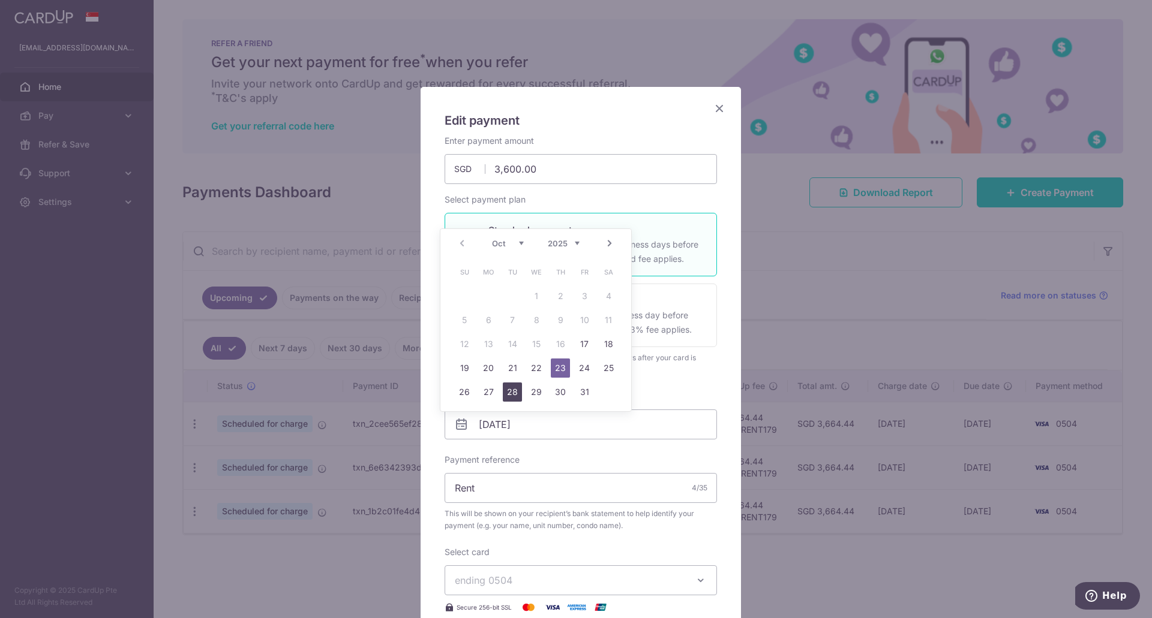
click at [506, 393] on link "28" at bounding box center [512, 392] width 19 height 19
type input "[DATE]"
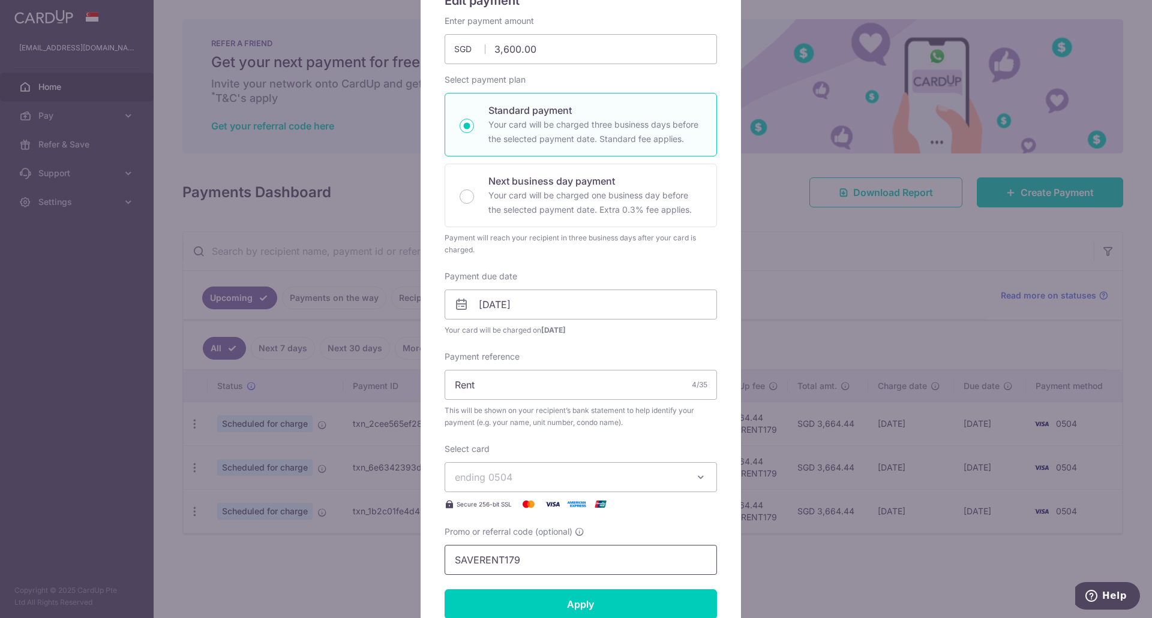
scroll to position [180, 0]
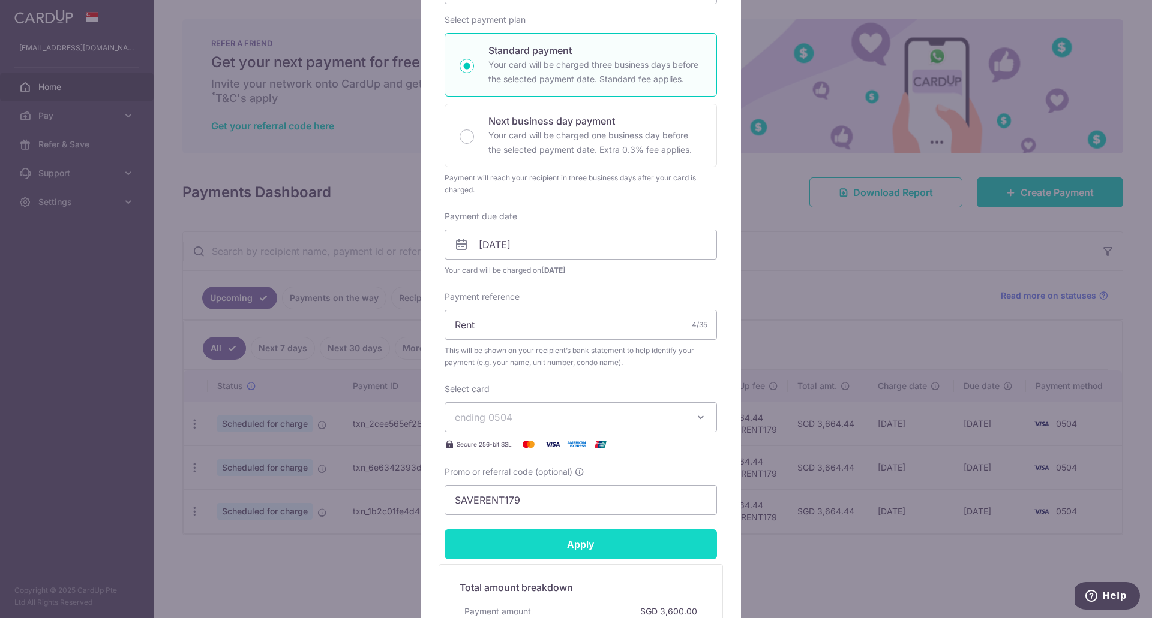
click at [551, 548] on input "Apply" at bounding box center [580, 545] width 272 height 30
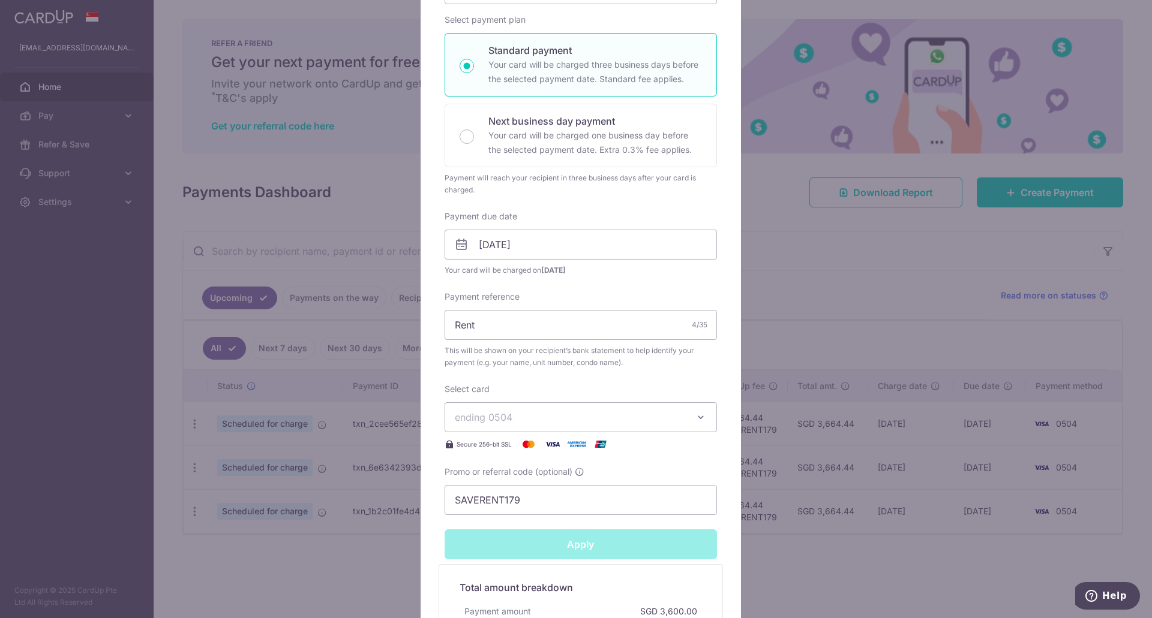
type input "Successfully Applied"
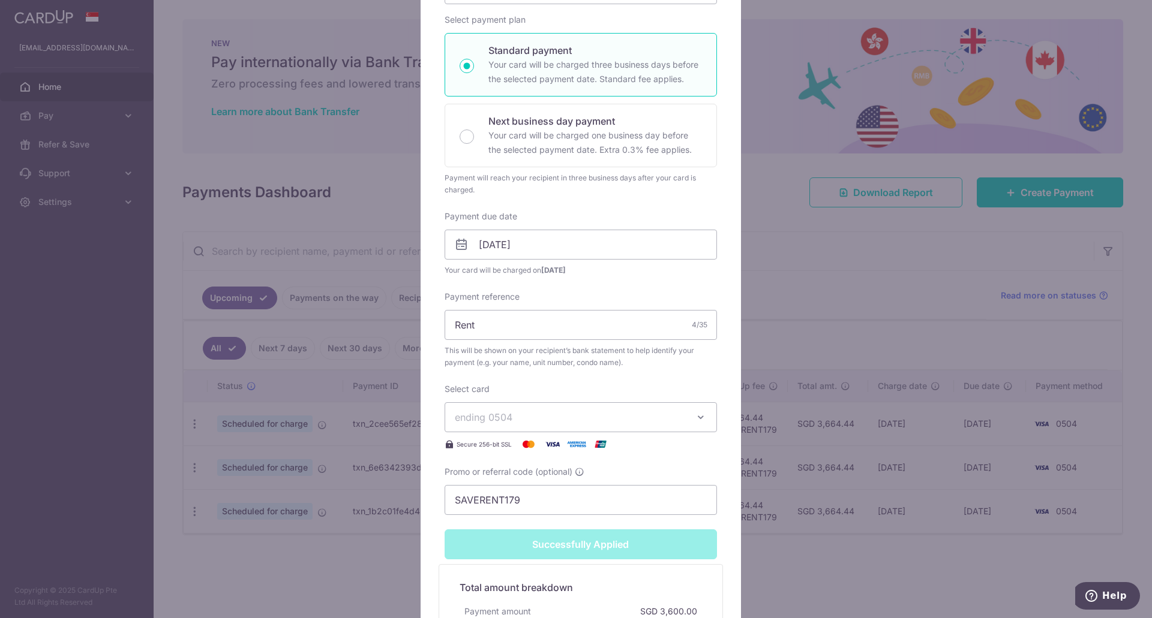
scroll to position [413, 0]
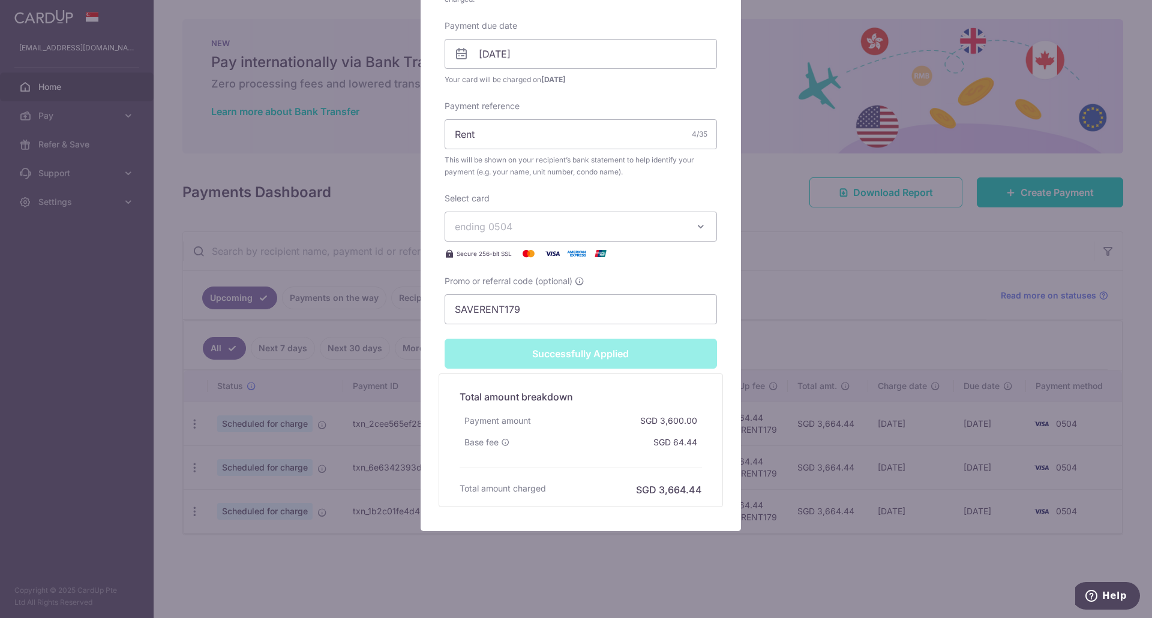
click at [771, 554] on div "Edit payment By clicking apply, you will make changes to all 3 payments to Lee …" at bounding box center [576, 309] width 1152 height 618
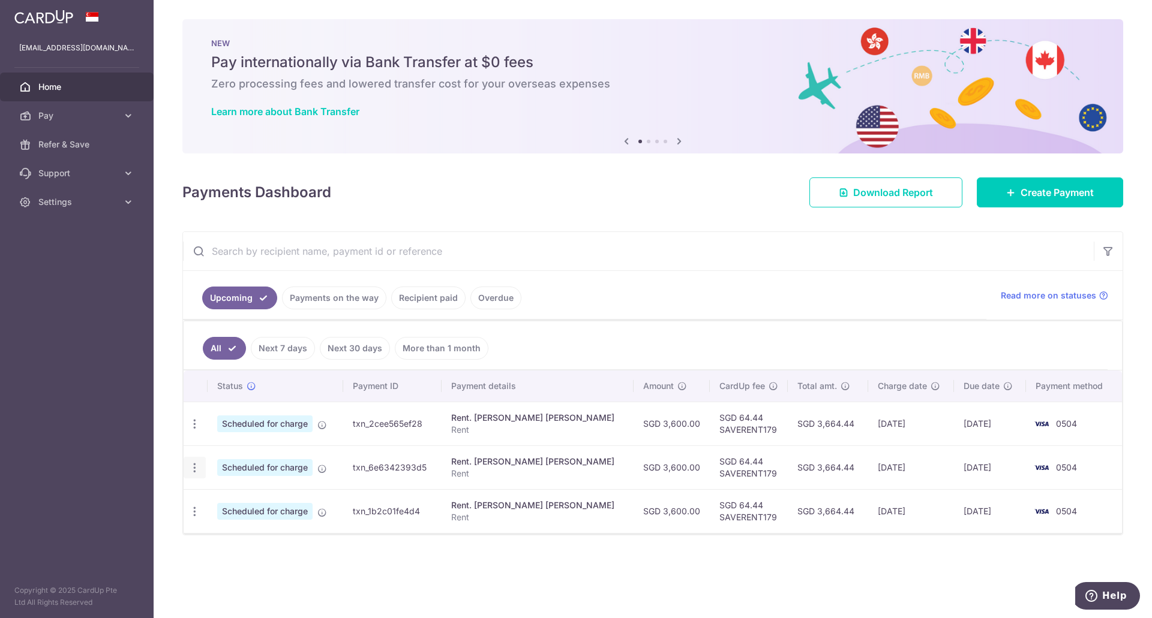
click at [195, 467] on icon "button" at bounding box center [194, 468] width 13 height 13
click at [248, 503] on span "Update payment" at bounding box center [259, 501] width 82 height 14
radio input "true"
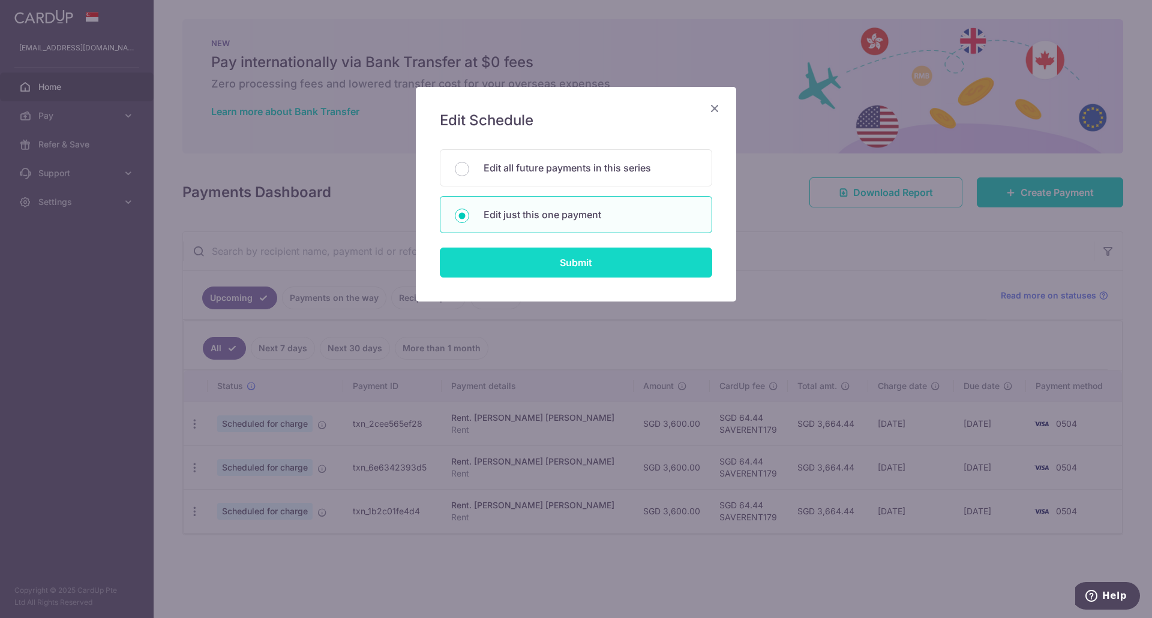
click at [543, 262] on input "Submit" at bounding box center [576, 263] width 272 height 30
radio input "true"
type input "3,600.00"
type input "23/11/2025"
type input "Rent"
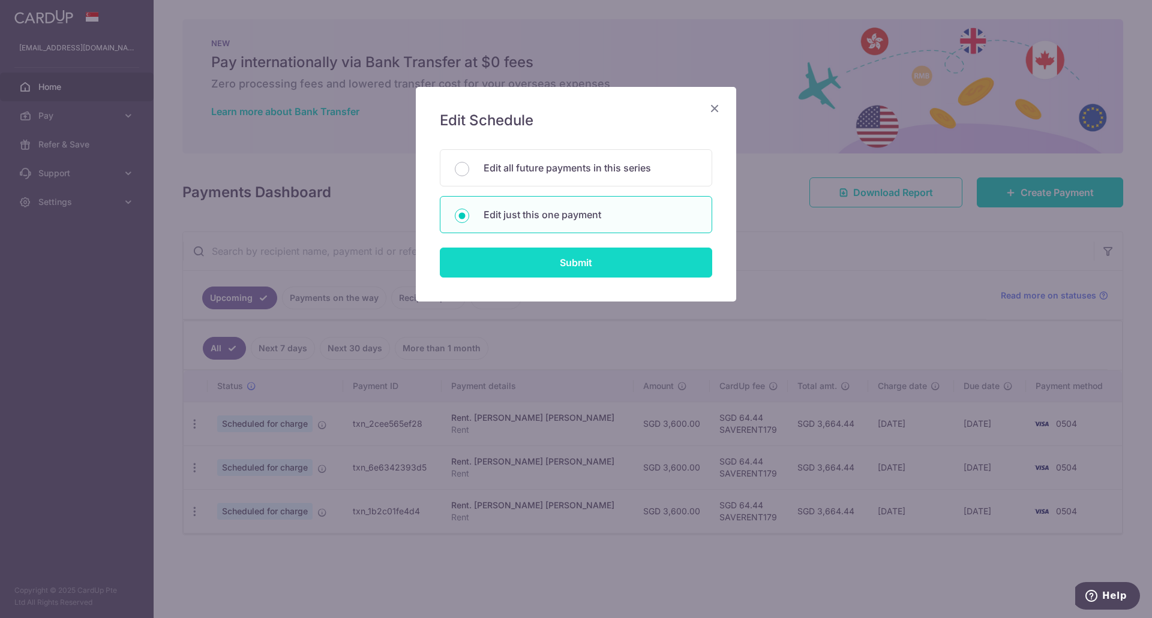
type input "SAVERENT179"
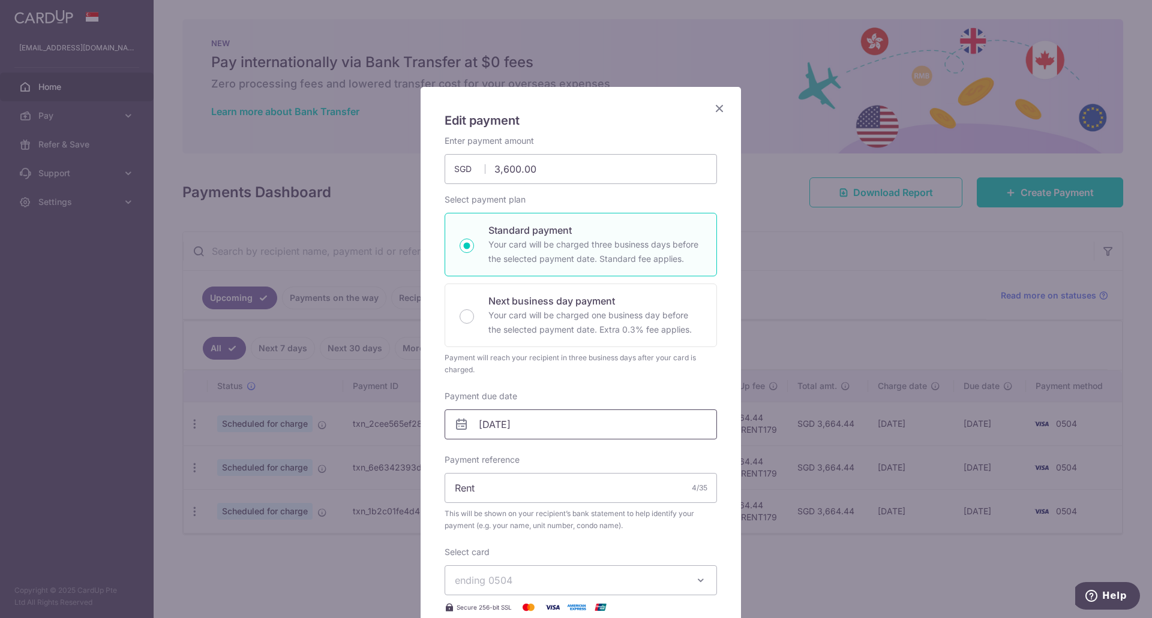
click at [537, 422] on input "23/11/2025" at bounding box center [580, 425] width 272 height 30
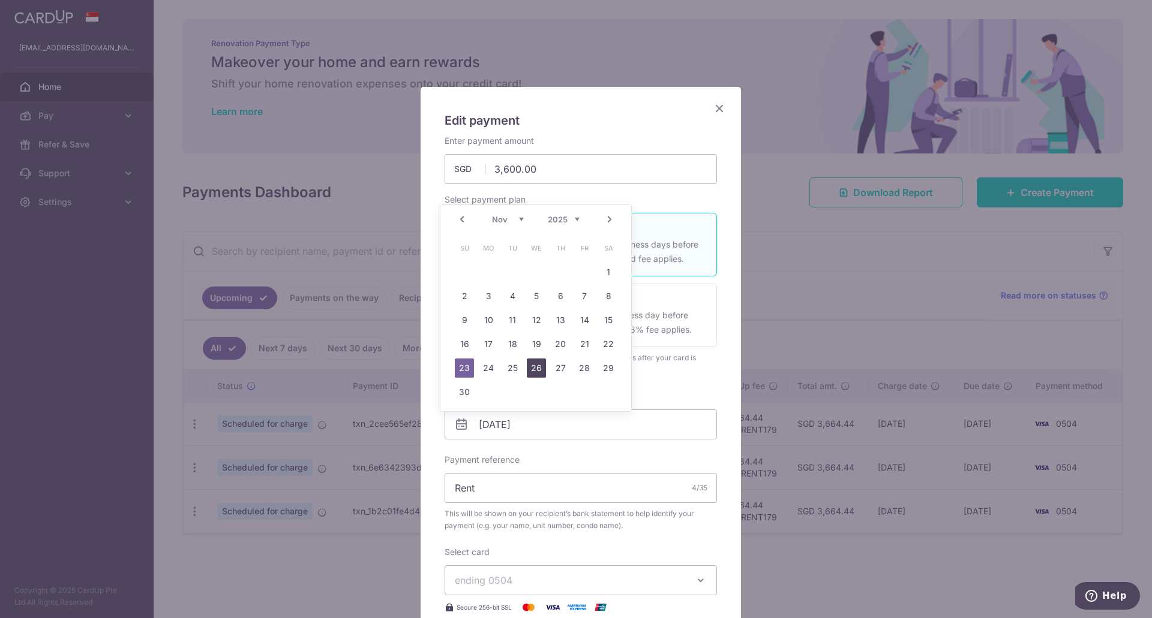
click at [536, 367] on link "26" at bounding box center [536, 368] width 19 height 19
type input "[DATE]"
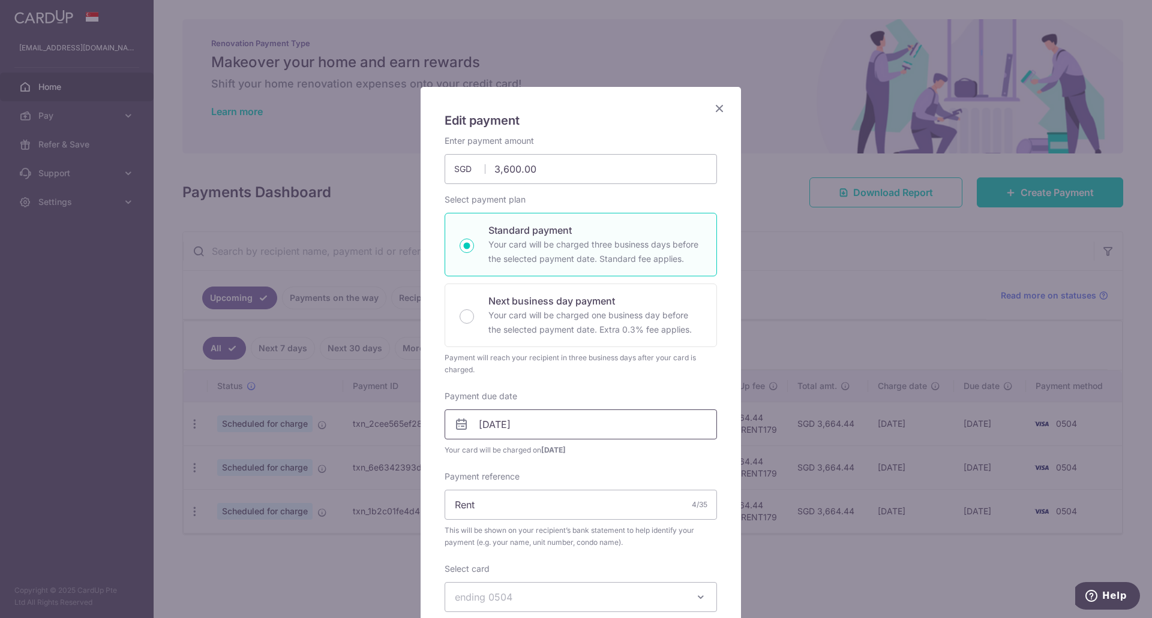
scroll to position [120, 0]
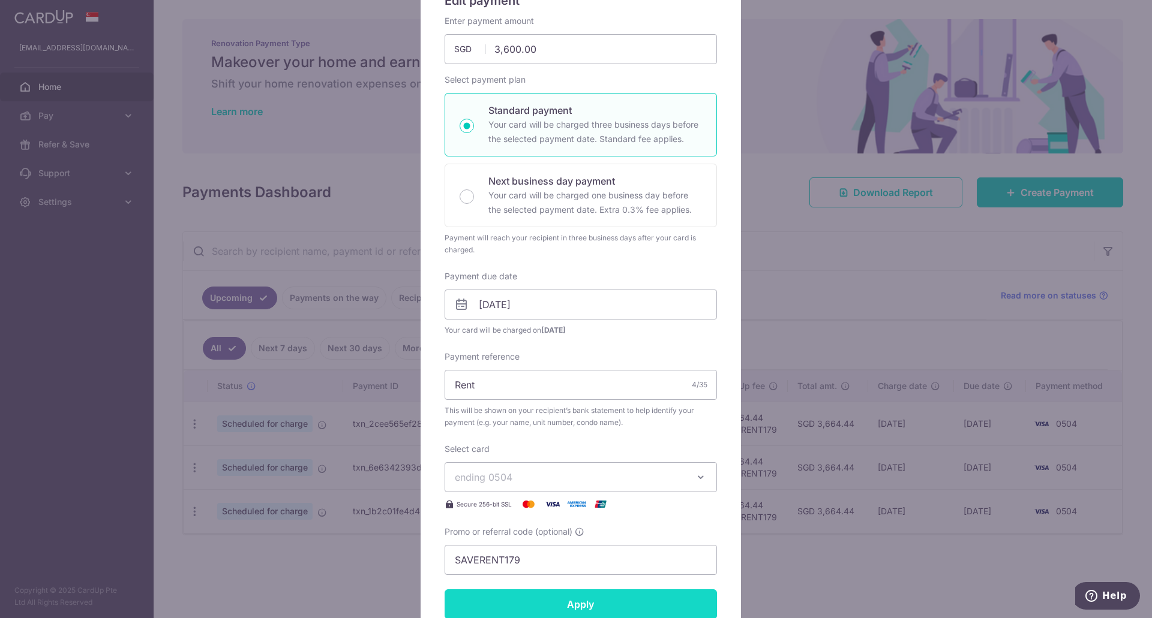
click at [578, 601] on input "Apply" at bounding box center [580, 605] width 272 height 30
type input "Successfully Applied"
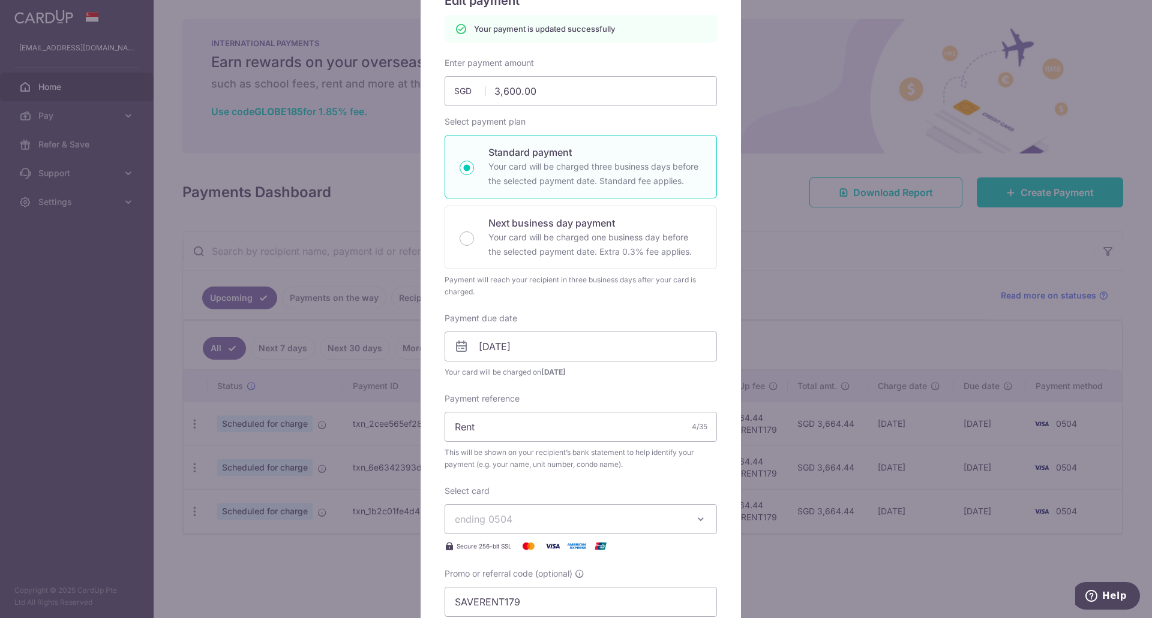
scroll to position [360, 0]
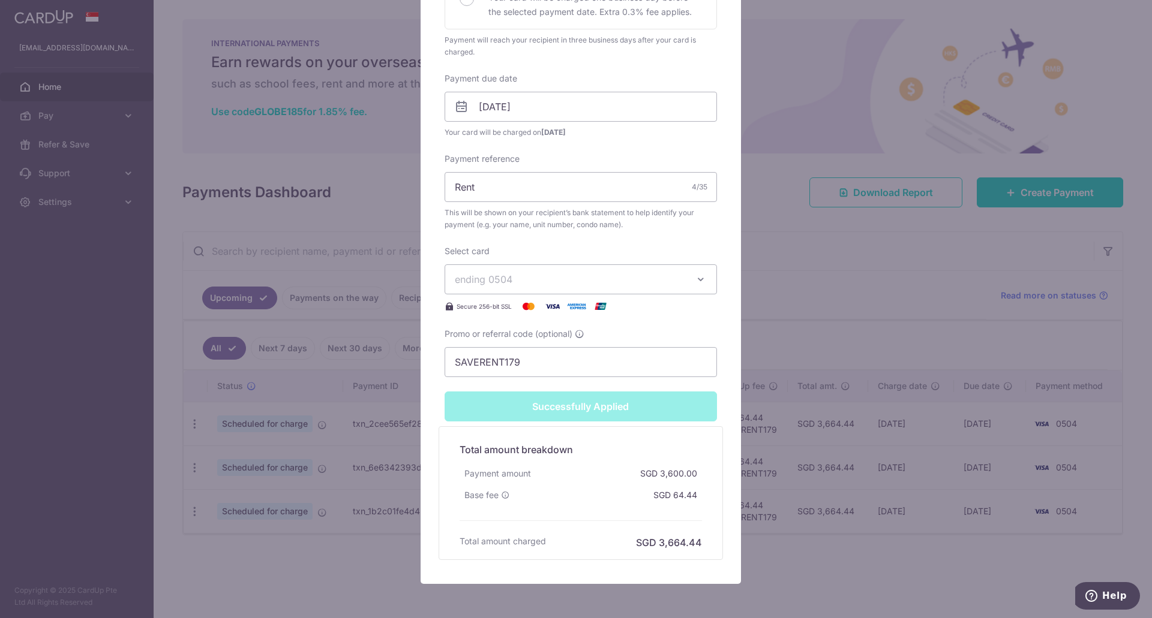
click at [817, 576] on div "Edit payment By clicking apply, you will make changes to all payments to Lee Fo…" at bounding box center [576, 309] width 1152 height 618
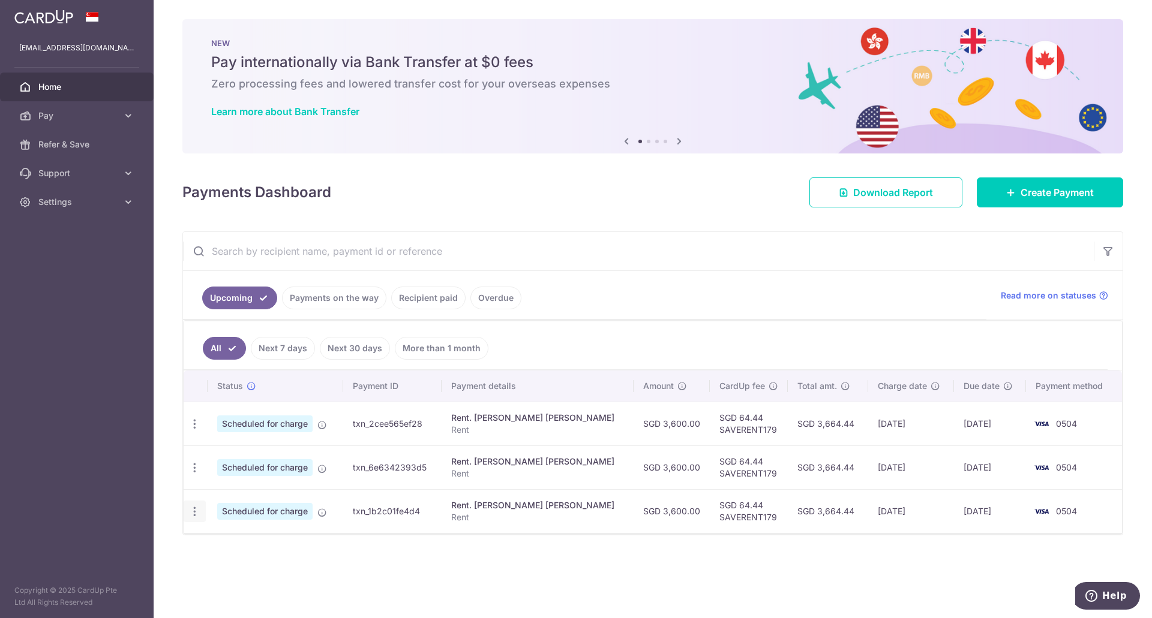
click at [194, 511] on icon "button" at bounding box center [194, 512] width 13 height 13
click at [241, 545] on span "Update payment" at bounding box center [259, 544] width 82 height 14
radio input "true"
type input "3,600.00"
type input "[DATE]"
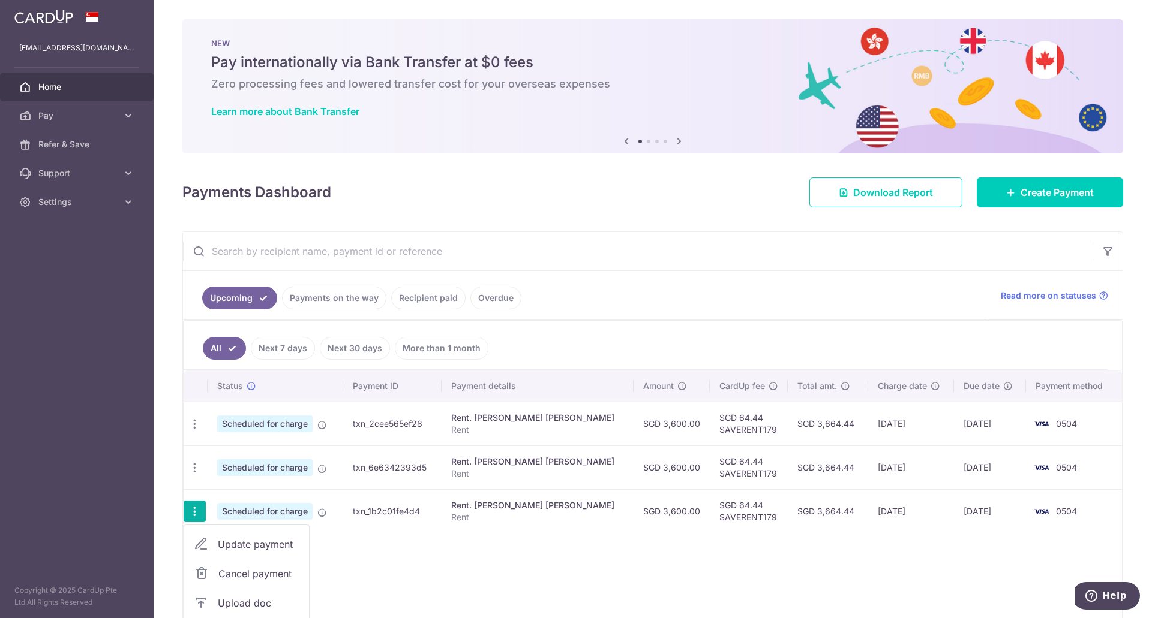
type input "Rent"
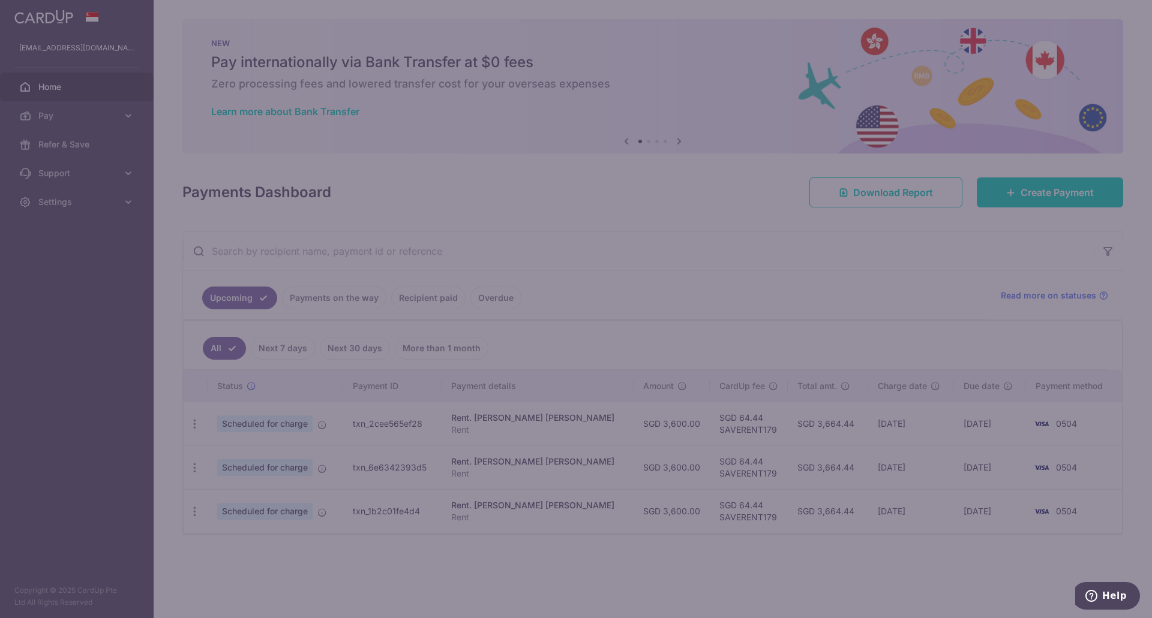
type input "SAVERENT179"
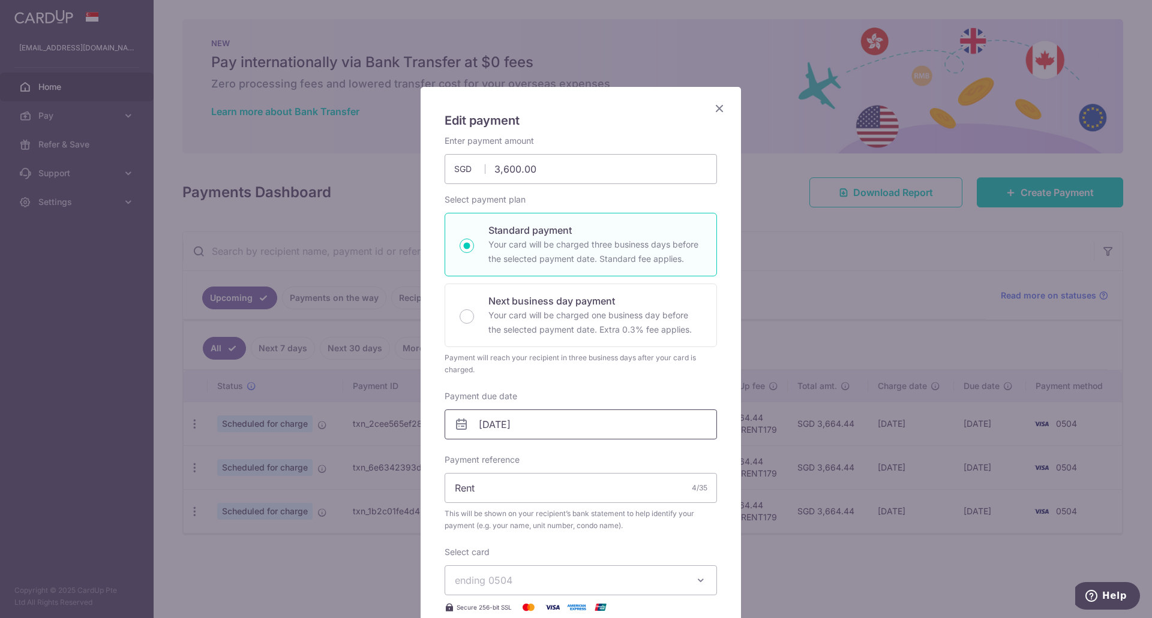
click at [518, 424] on input "[DATE]" at bounding box center [580, 425] width 272 height 30
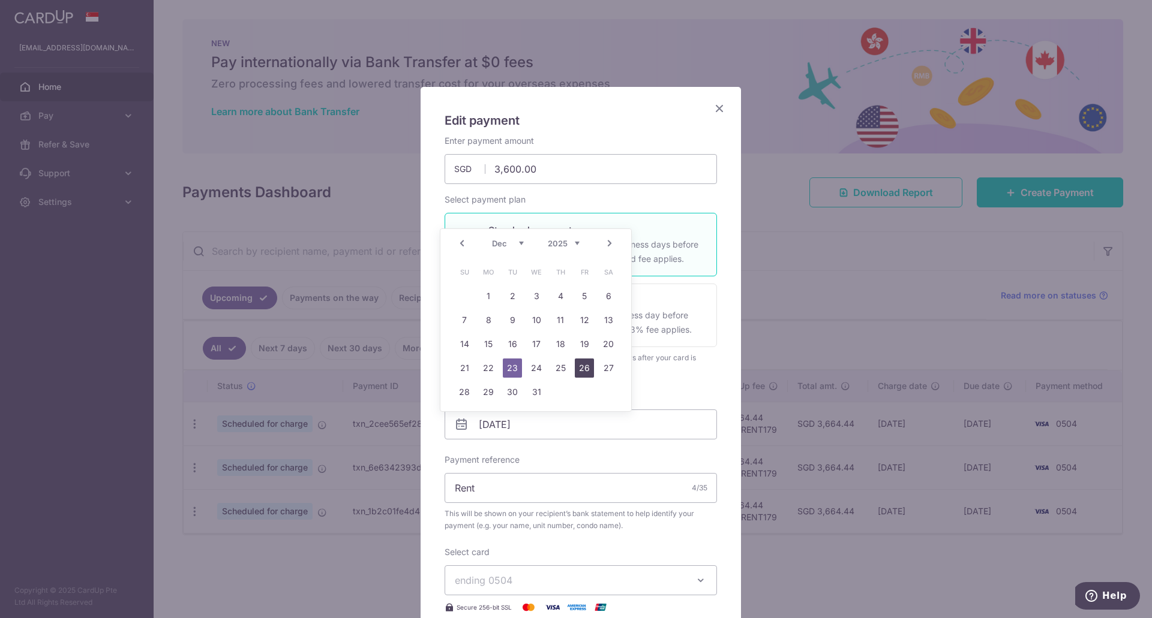
click at [580, 371] on link "26" at bounding box center [584, 368] width 19 height 19
type input "[DATE]"
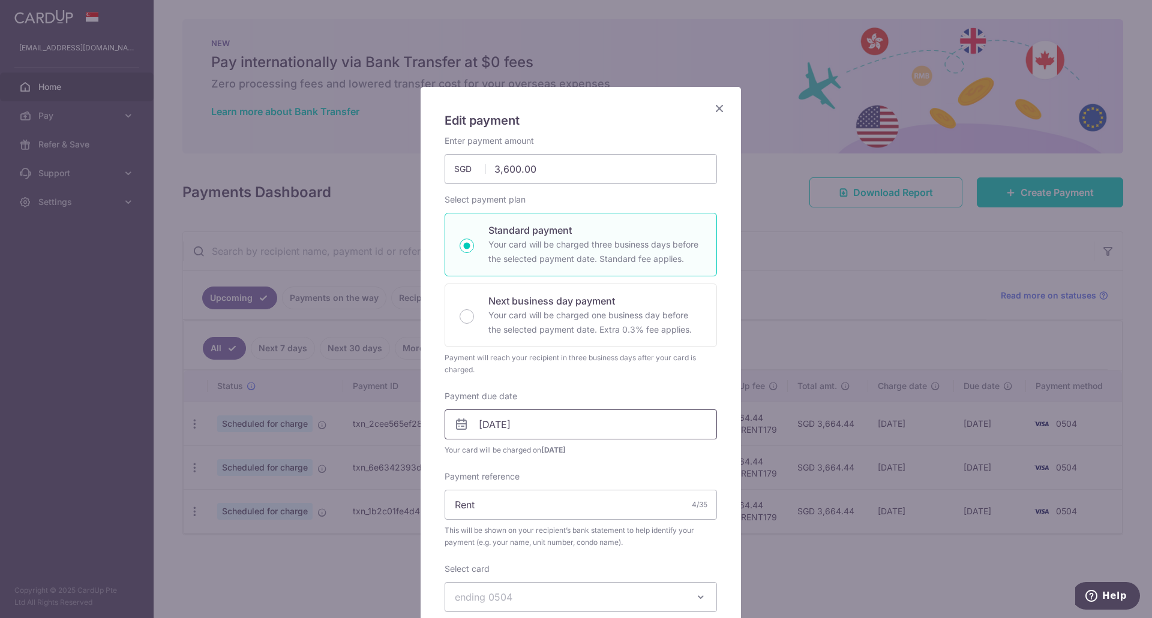
click at [551, 421] on input "[DATE]" at bounding box center [580, 425] width 272 height 30
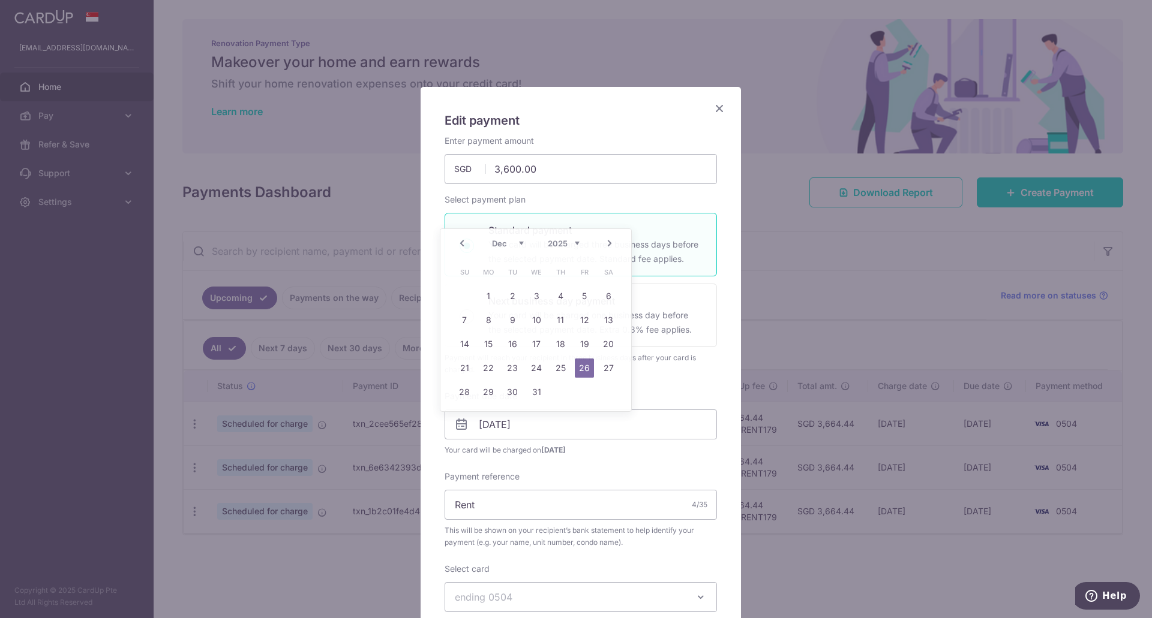
click at [557, 473] on div "Payment reference Rent 4/35 This will be shown on your recipient’s bank stateme…" at bounding box center [580, 510] width 272 height 78
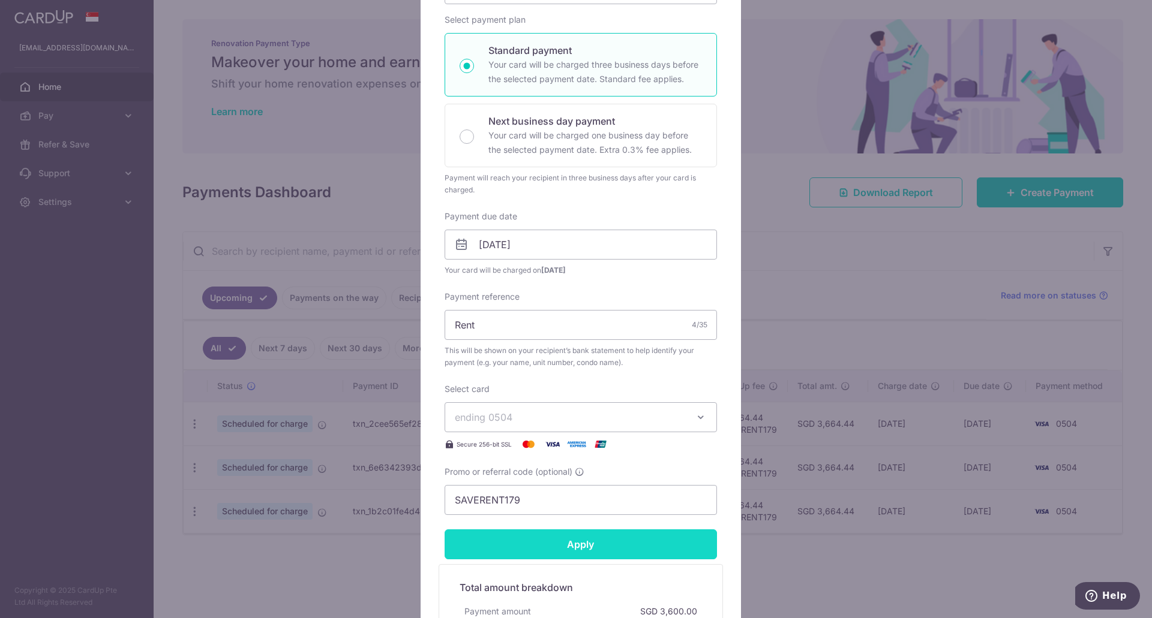
click at [542, 537] on input "Apply" at bounding box center [580, 545] width 272 height 30
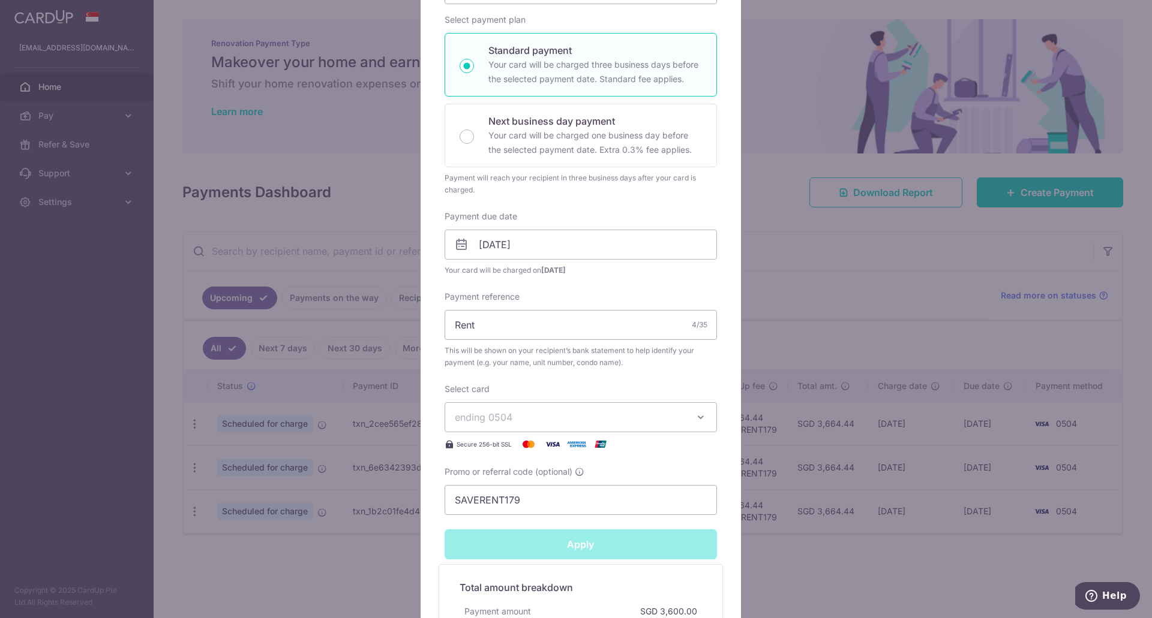
type input "Successfully Applied"
click at [822, 556] on div "Edit payment By clicking apply, you will make changes to all payments to [PERSO…" at bounding box center [576, 309] width 1152 height 618
